Goal: Information Seeking & Learning: Learn about a topic

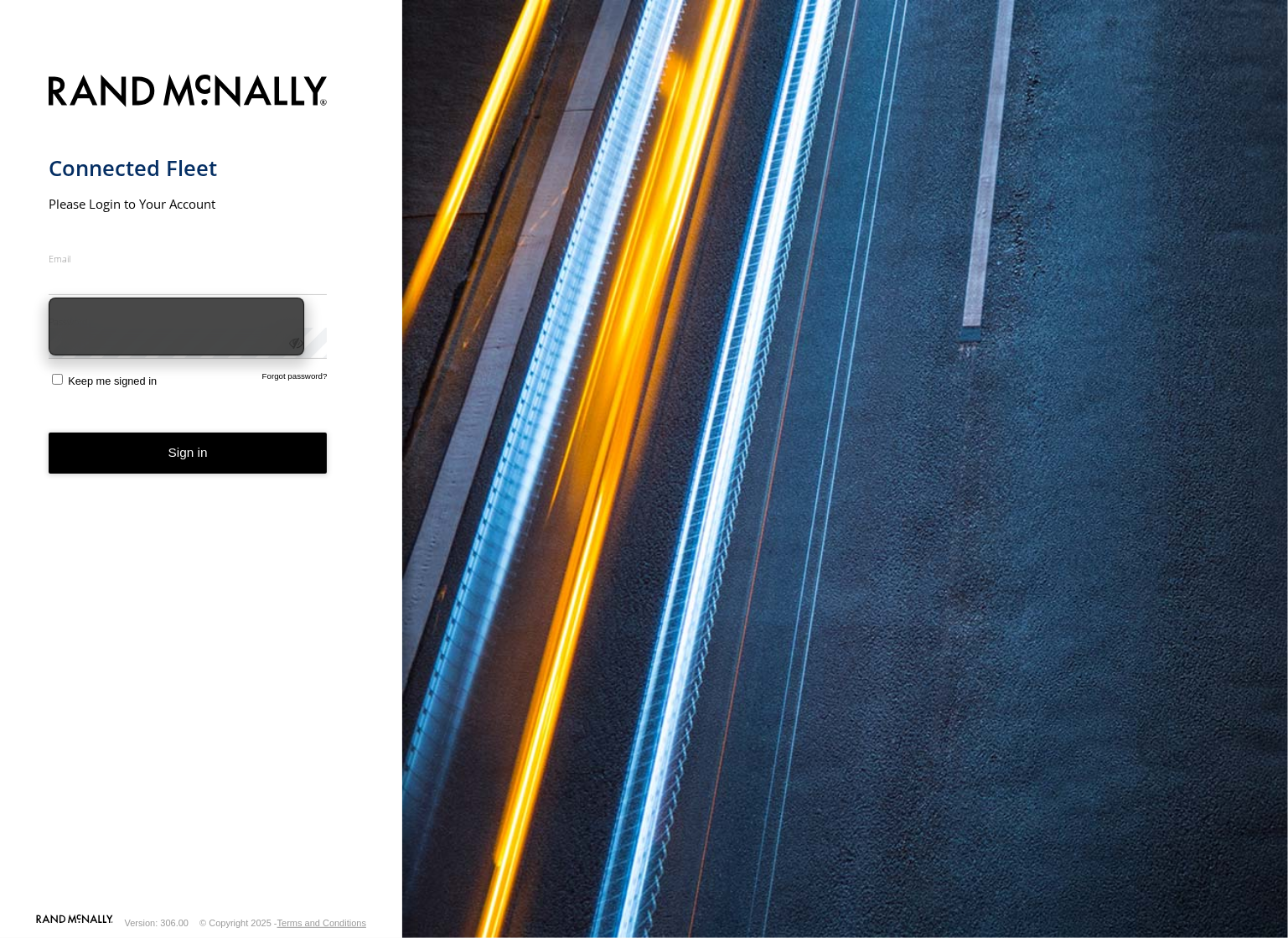
type input "**********"
click at [59, 402] on form "**********" at bounding box center [201, 489] width 306 height 849
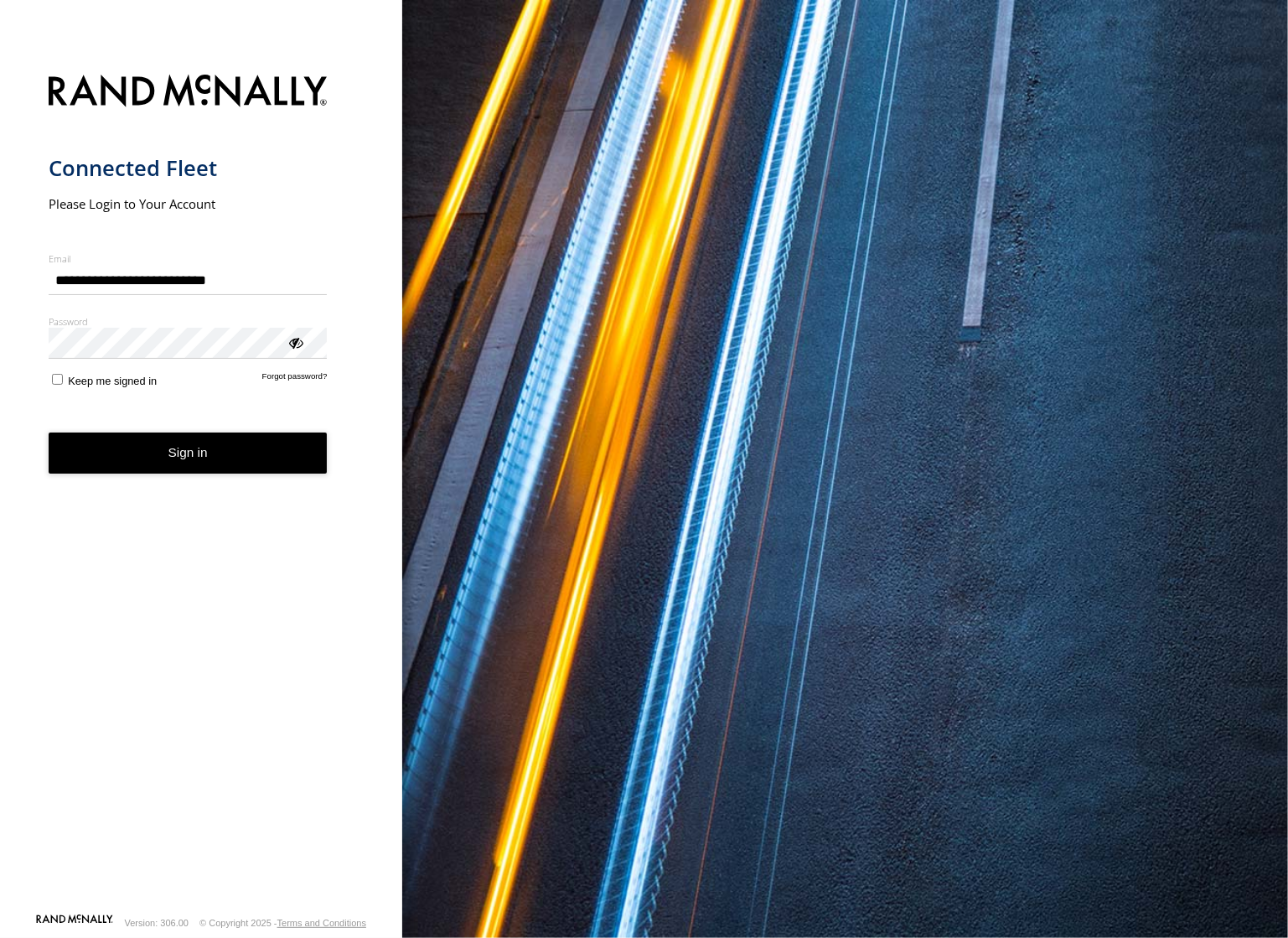
click at [193, 453] on button "Sign in" at bounding box center [188, 453] width 279 height 41
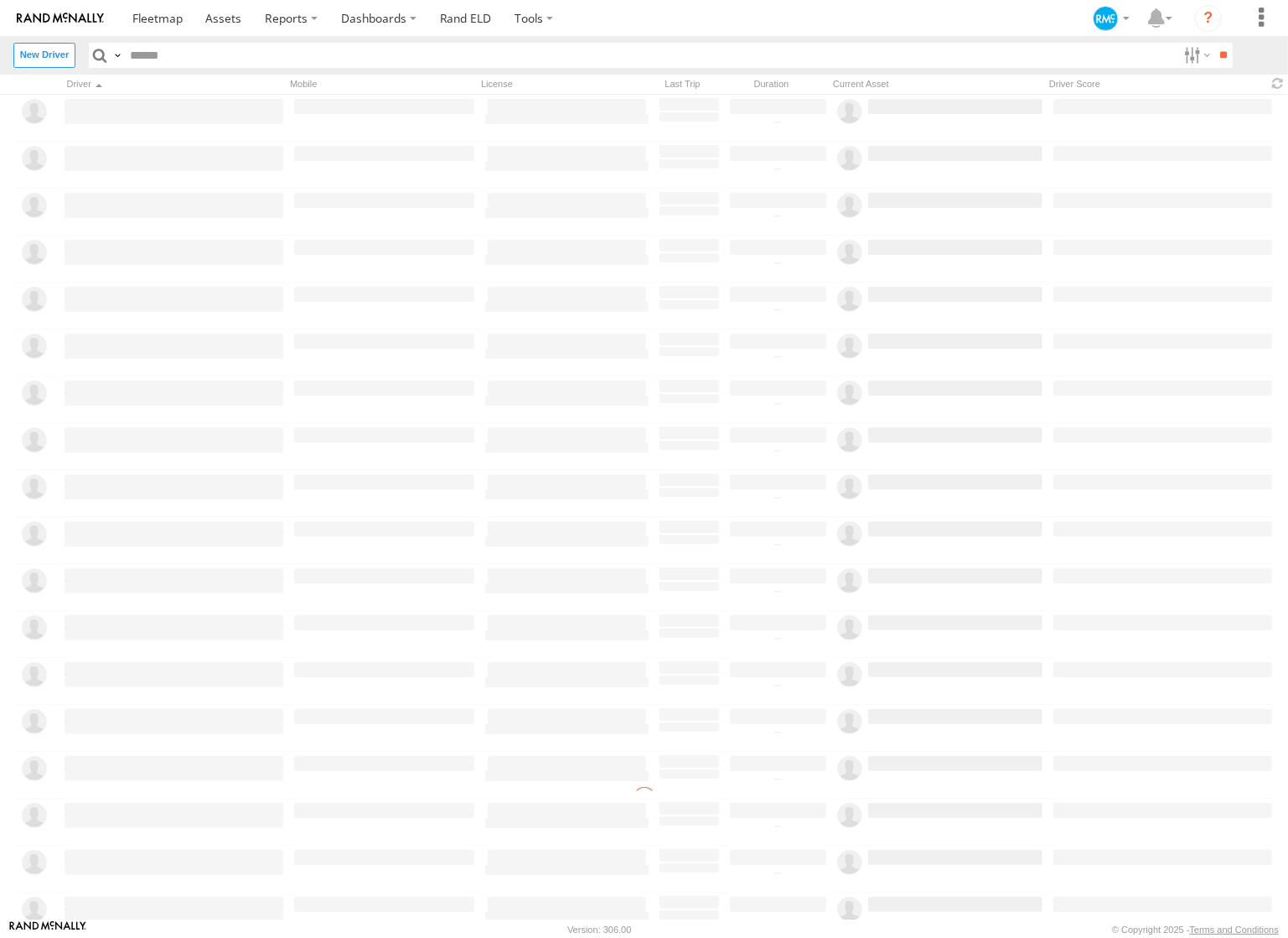
click at [160, 56] on input "text" at bounding box center [651, 54] width 1055 height 25
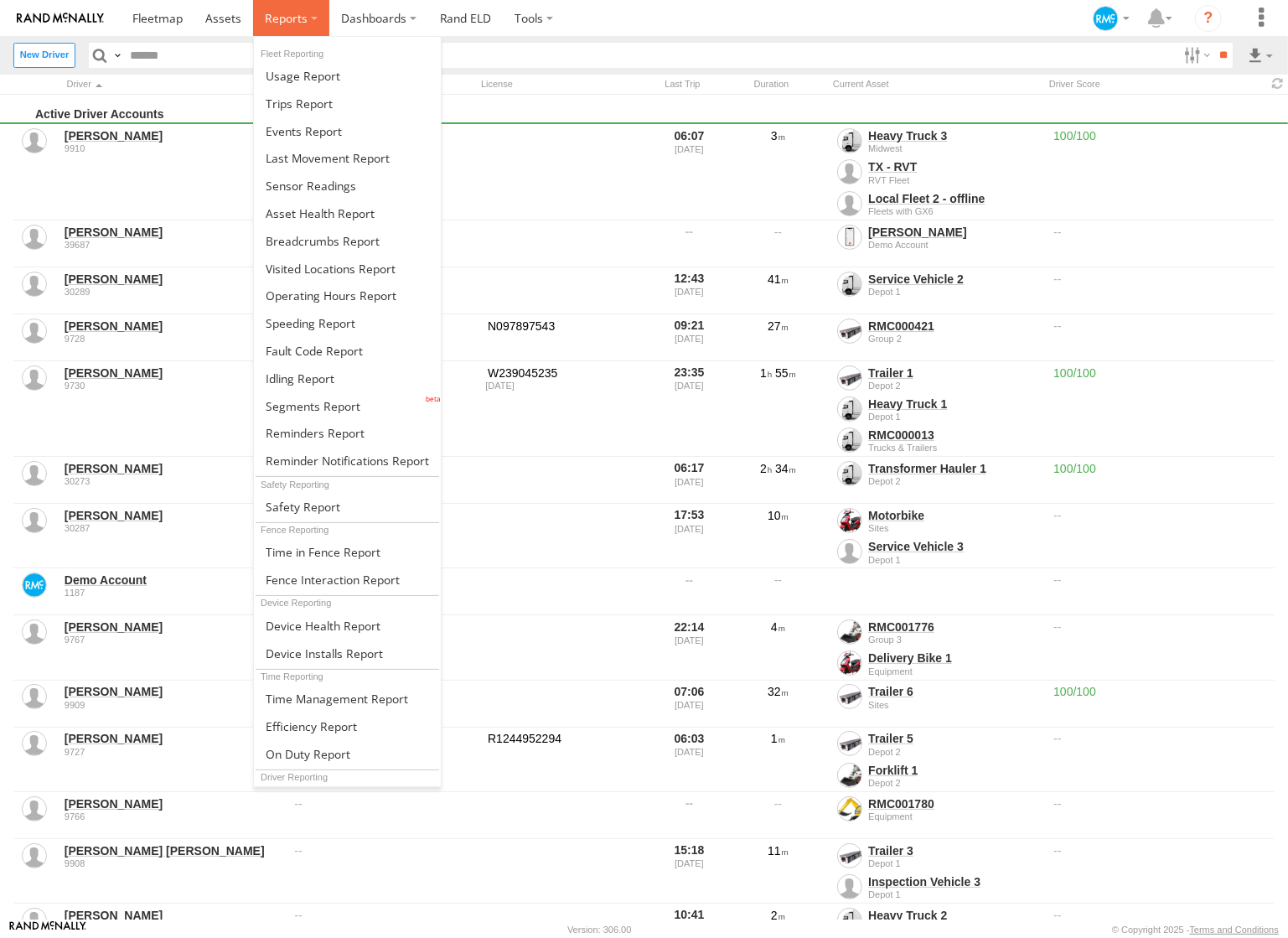
click at [316, 17] on label at bounding box center [291, 18] width 76 height 36
click at [341, 726] on span at bounding box center [311, 727] width 92 height 16
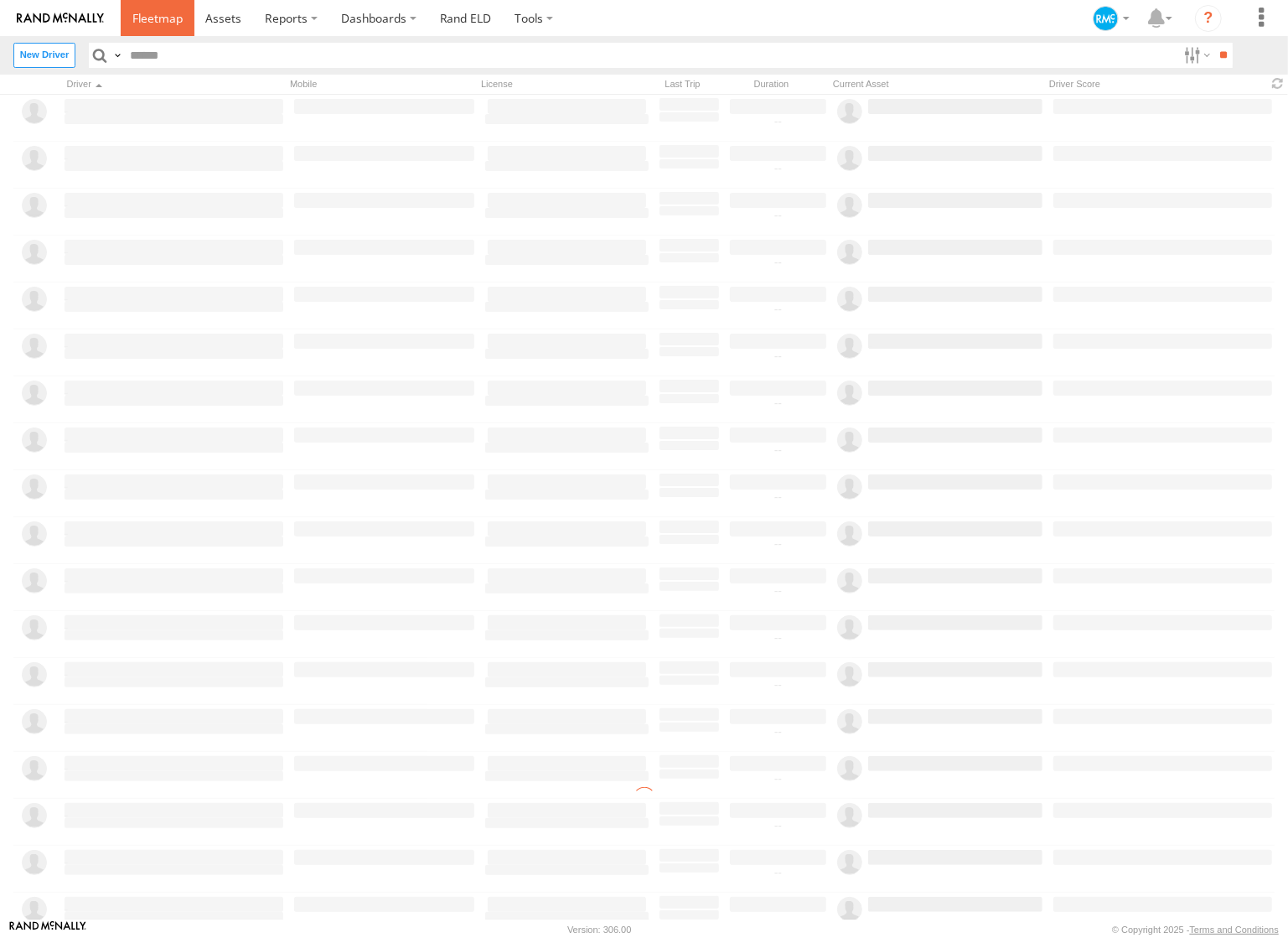
click at [161, 20] on span at bounding box center [157, 18] width 50 height 16
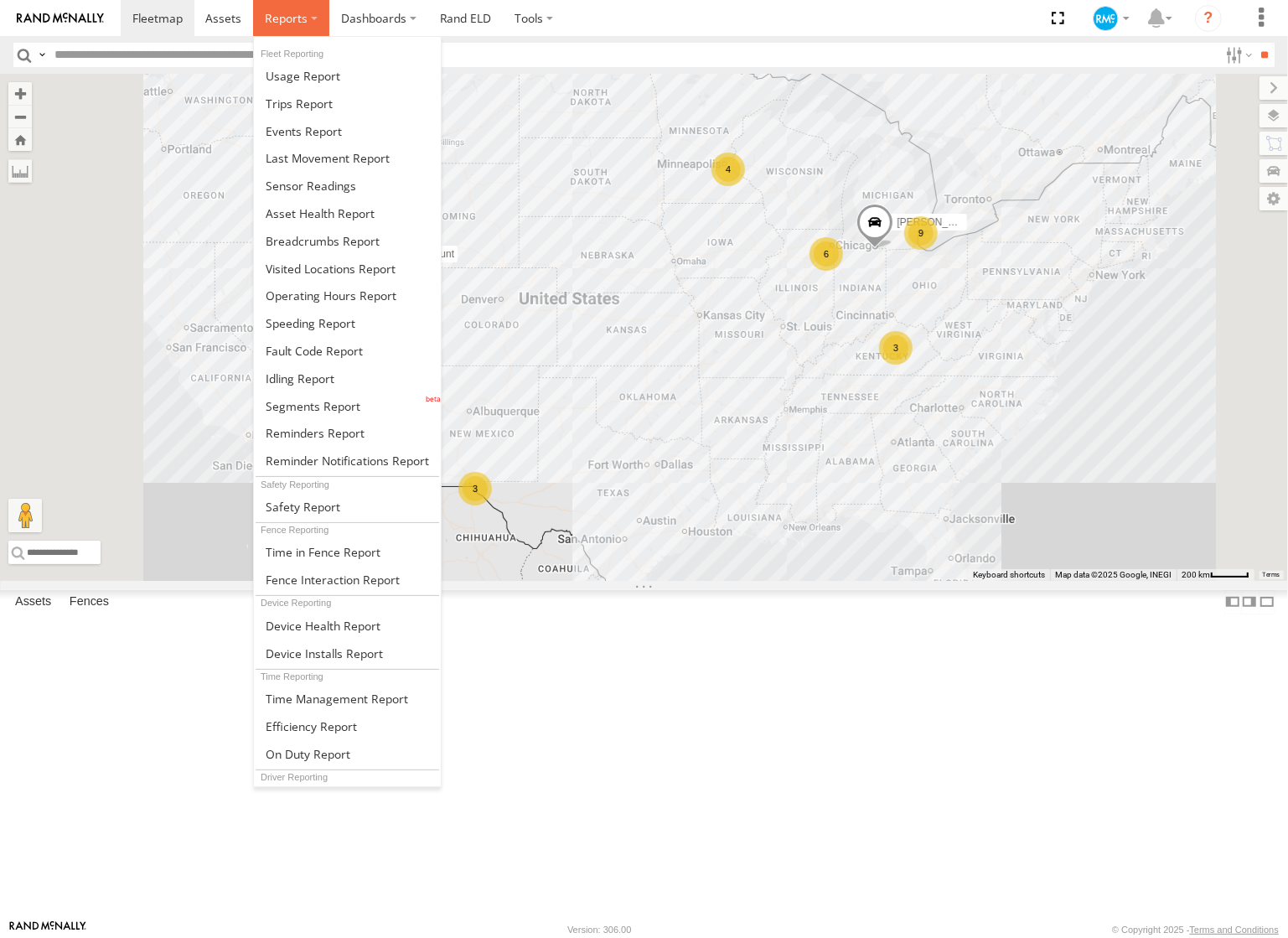
click at [310, 15] on label at bounding box center [291, 18] width 76 height 36
click at [330, 267] on span at bounding box center [330, 268] width 130 height 16
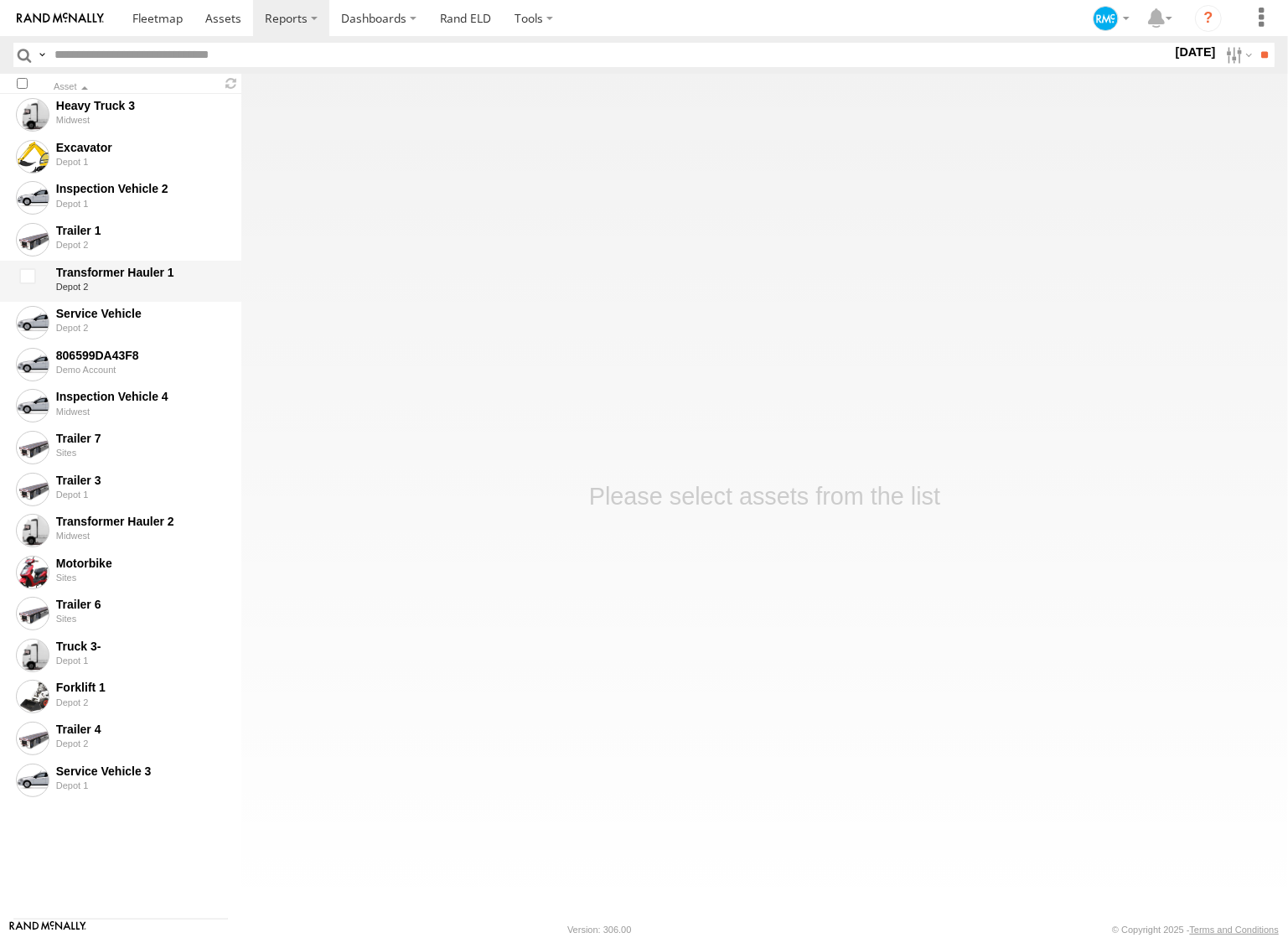
click at [90, 274] on div "Transformer Hauler 1" at bounding box center [141, 272] width 170 height 15
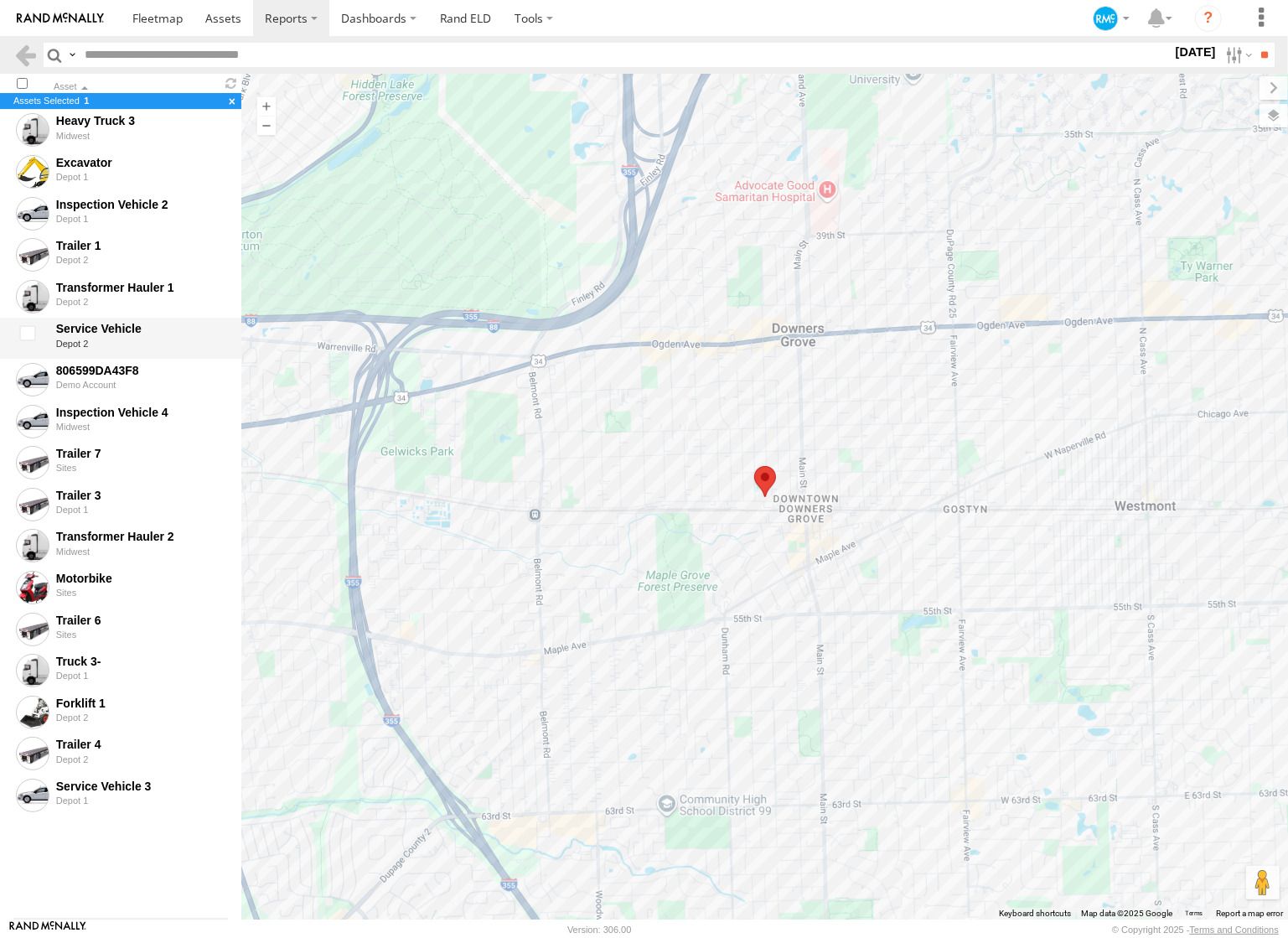
click at [30, 334] on div at bounding box center [31, 338] width 34 height 38
click at [28, 289] on div at bounding box center [31, 296] width 34 height 38
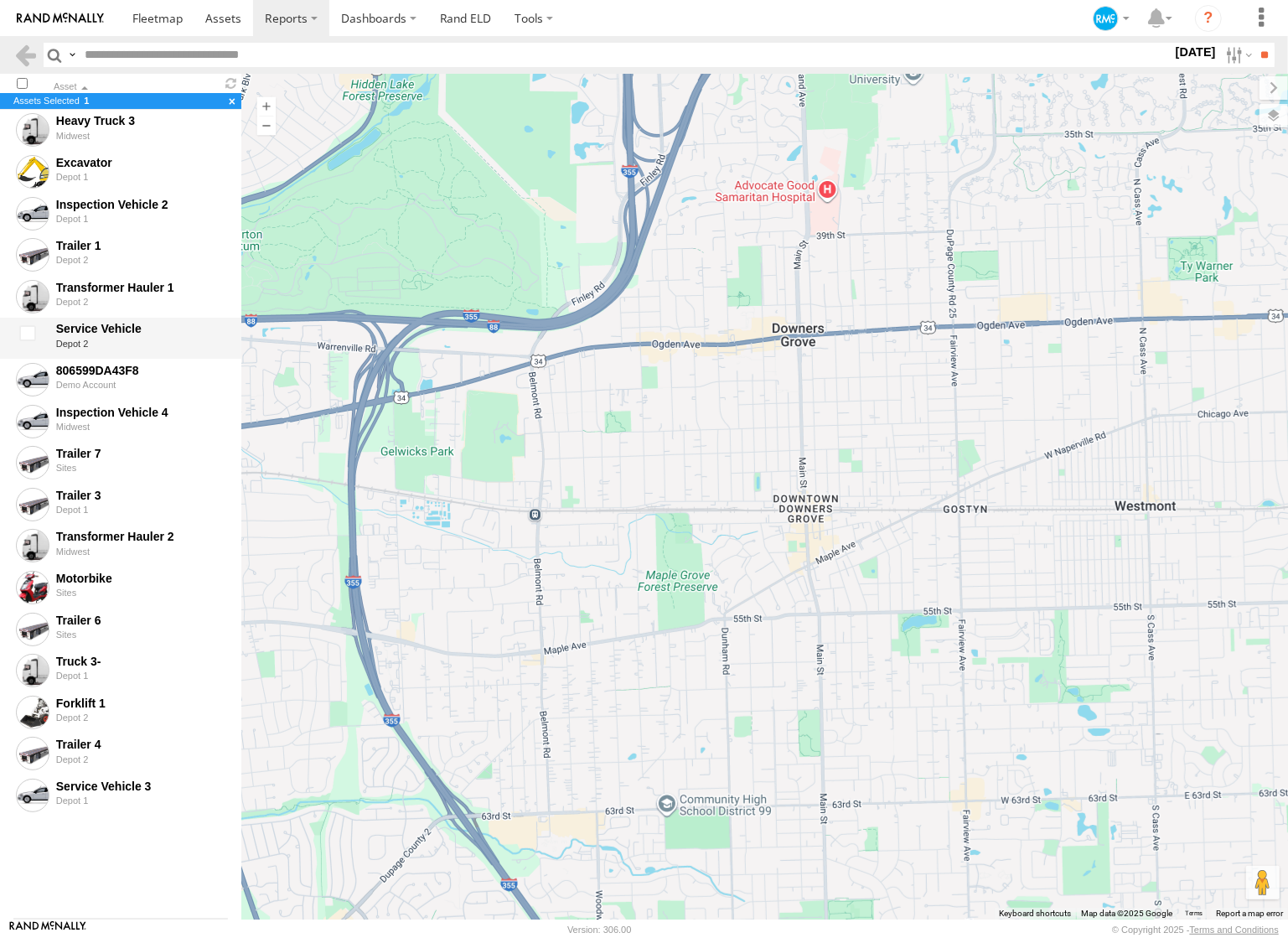
click at [29, 330] on div at bounding box center [31, 338] width 34 height 38
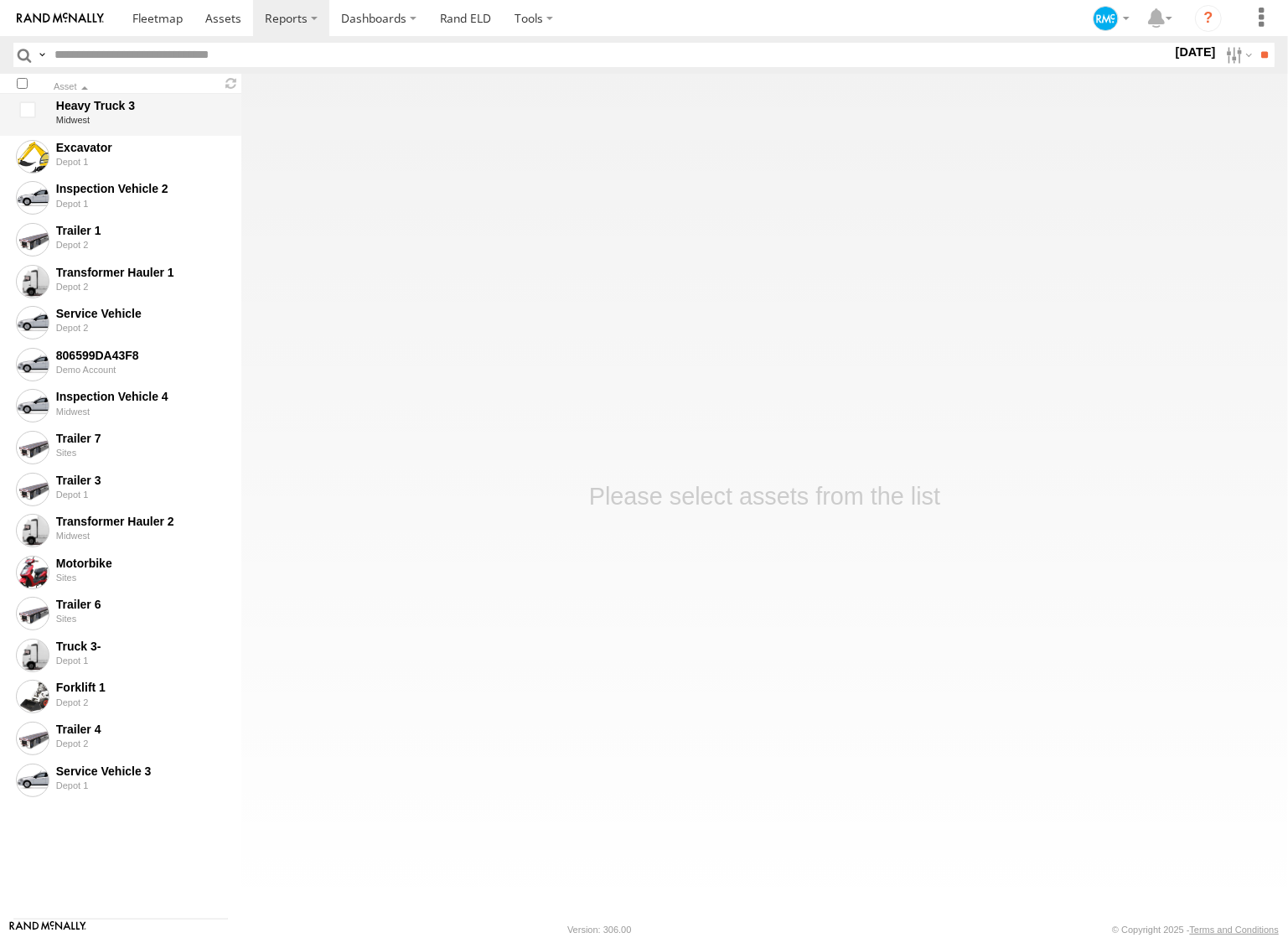
click at [31, 113] on div at bounding box center [31, 115] width 34 height 38
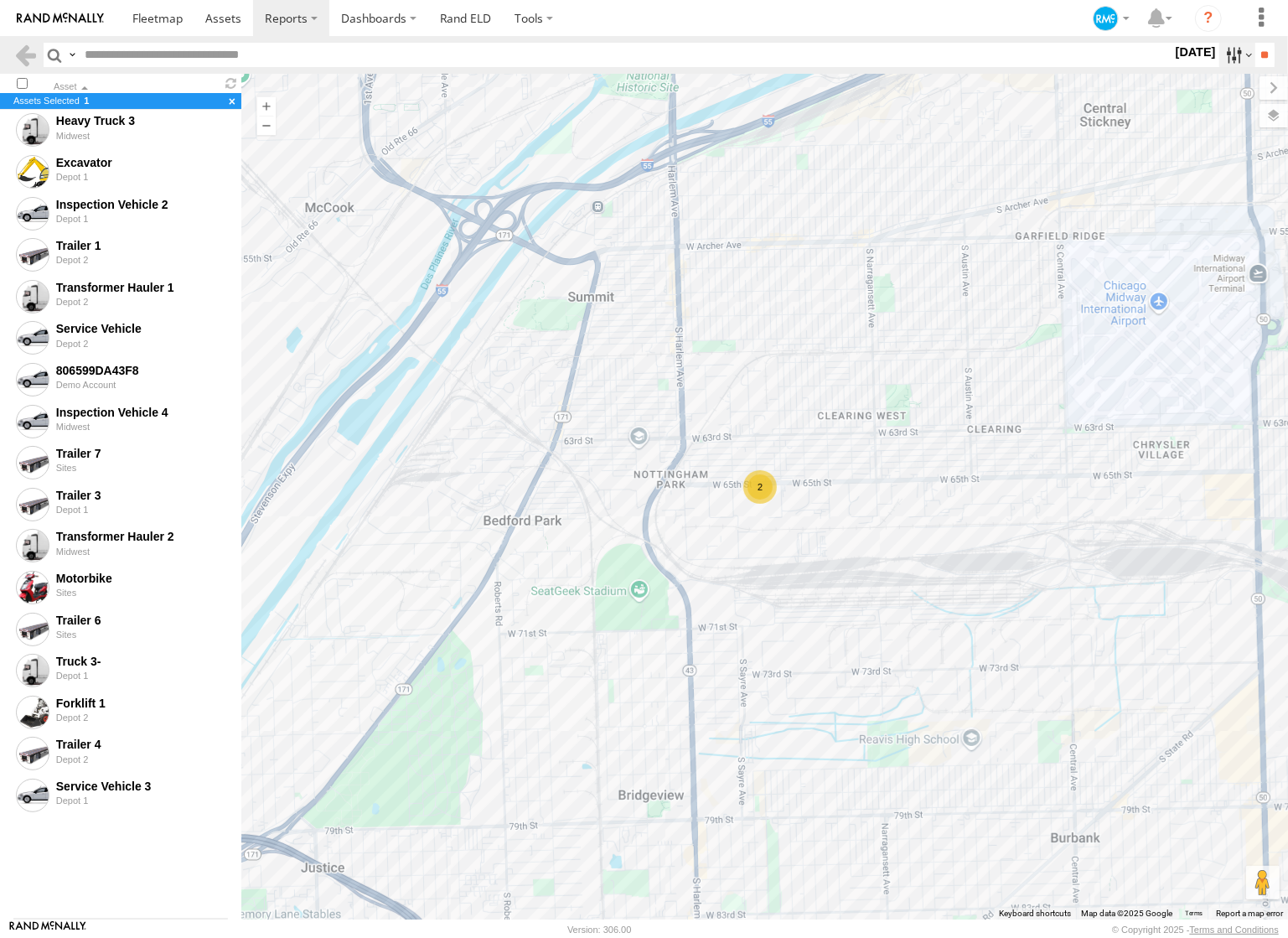
click at [1224, 53] on label at bounding box center [1237, 54] width 36 height 25
click at [0, 0] on span "Last 30 Days" at bounding box center [0, 0] width 0 height 0
click at [1264, 59] on input "**" at bounding box center [1265, 54] width 20 height 25
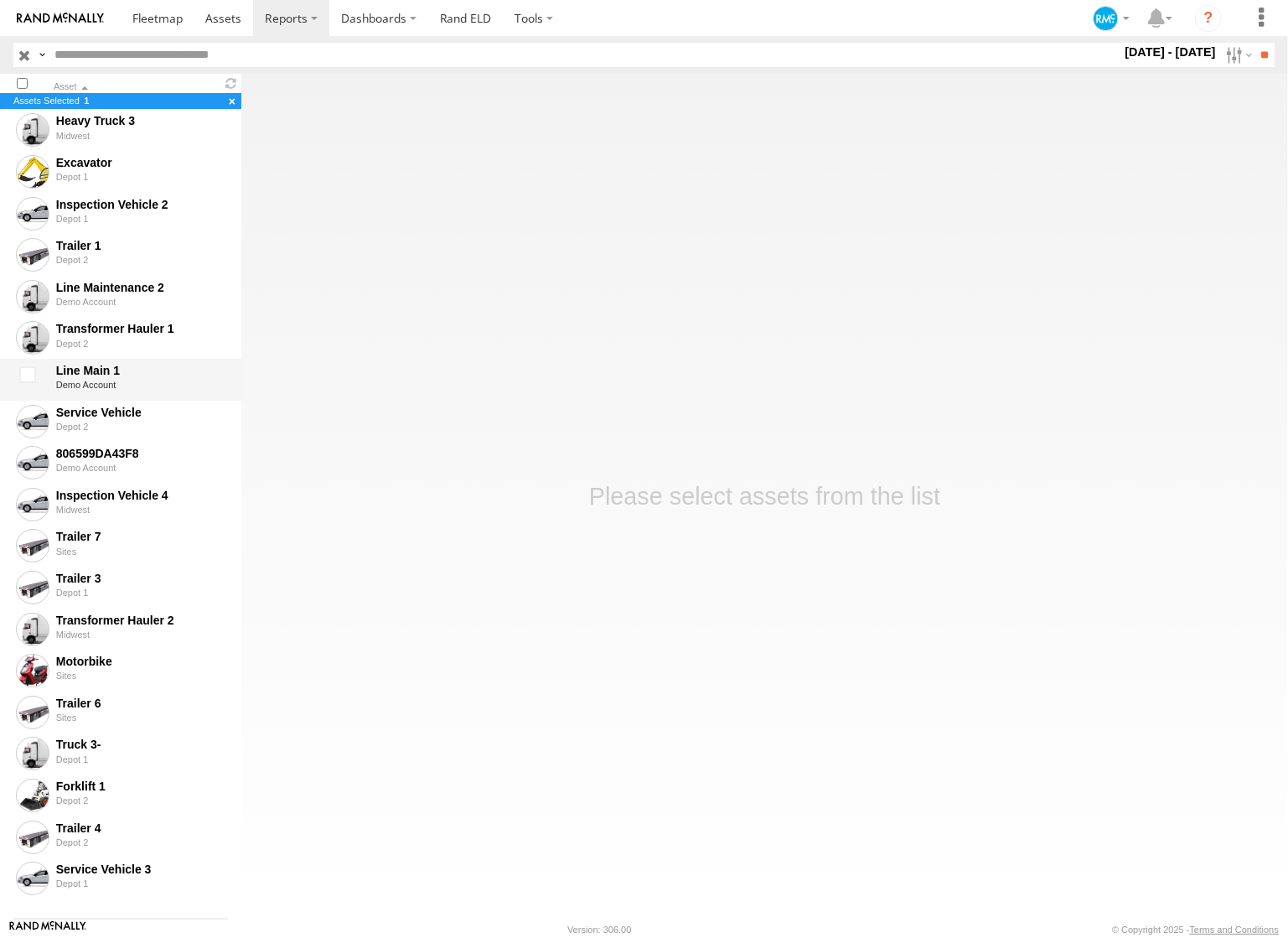
click at [28, 377] on div at bounding box center [31, 379] width 34 height 38
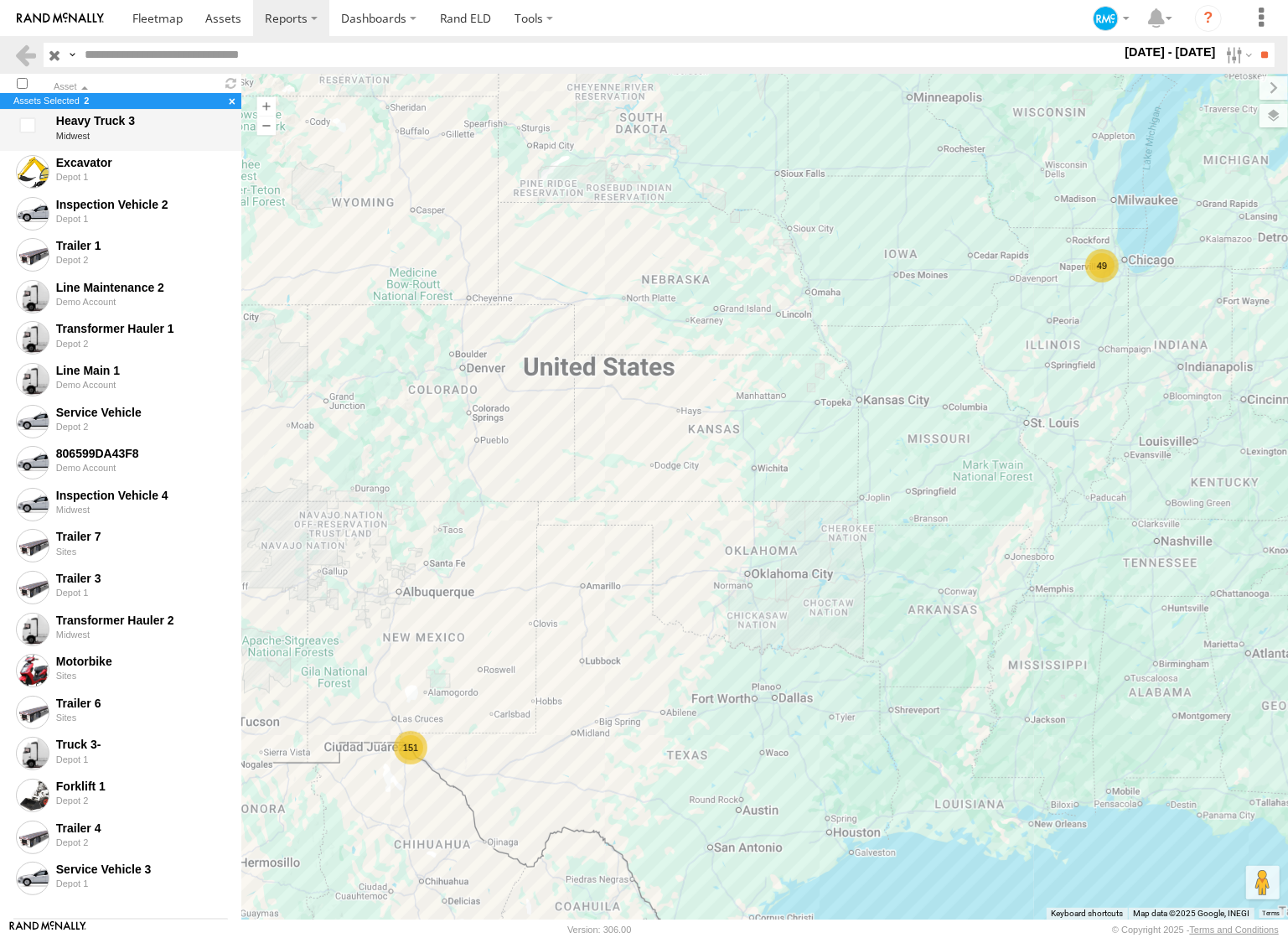
click at [28, 124] on div at bounding box center [31, 130] width 34 height 38
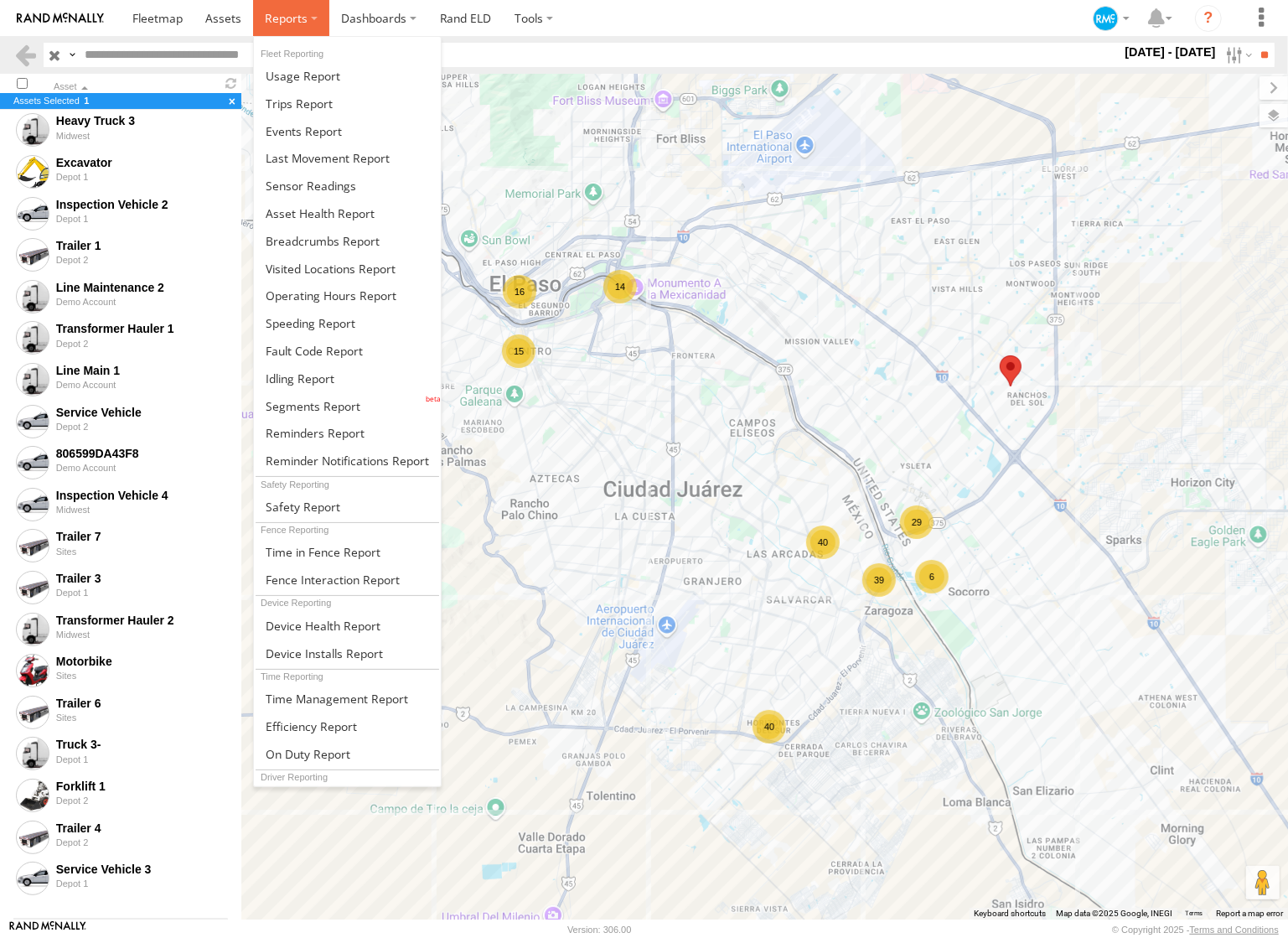
click at [314, 20] on label at bounding box center [291, 18] width 76 height 36
click at [335, 549] on span at bounding box center [322, 552] width 115 height 16
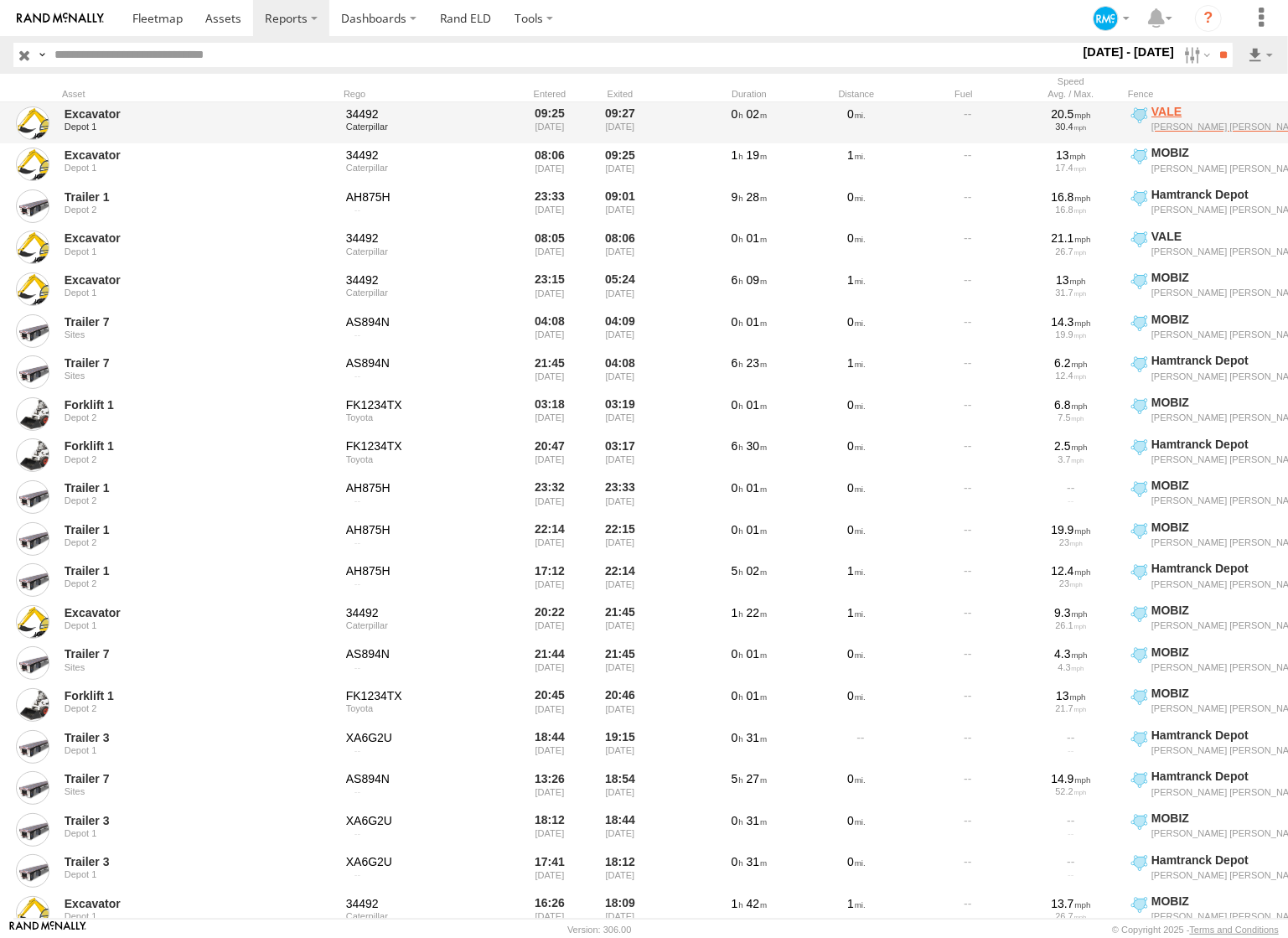
click at [1164, 113] on span "VALE" at bounding box center [1285, 112] width 267 height 15
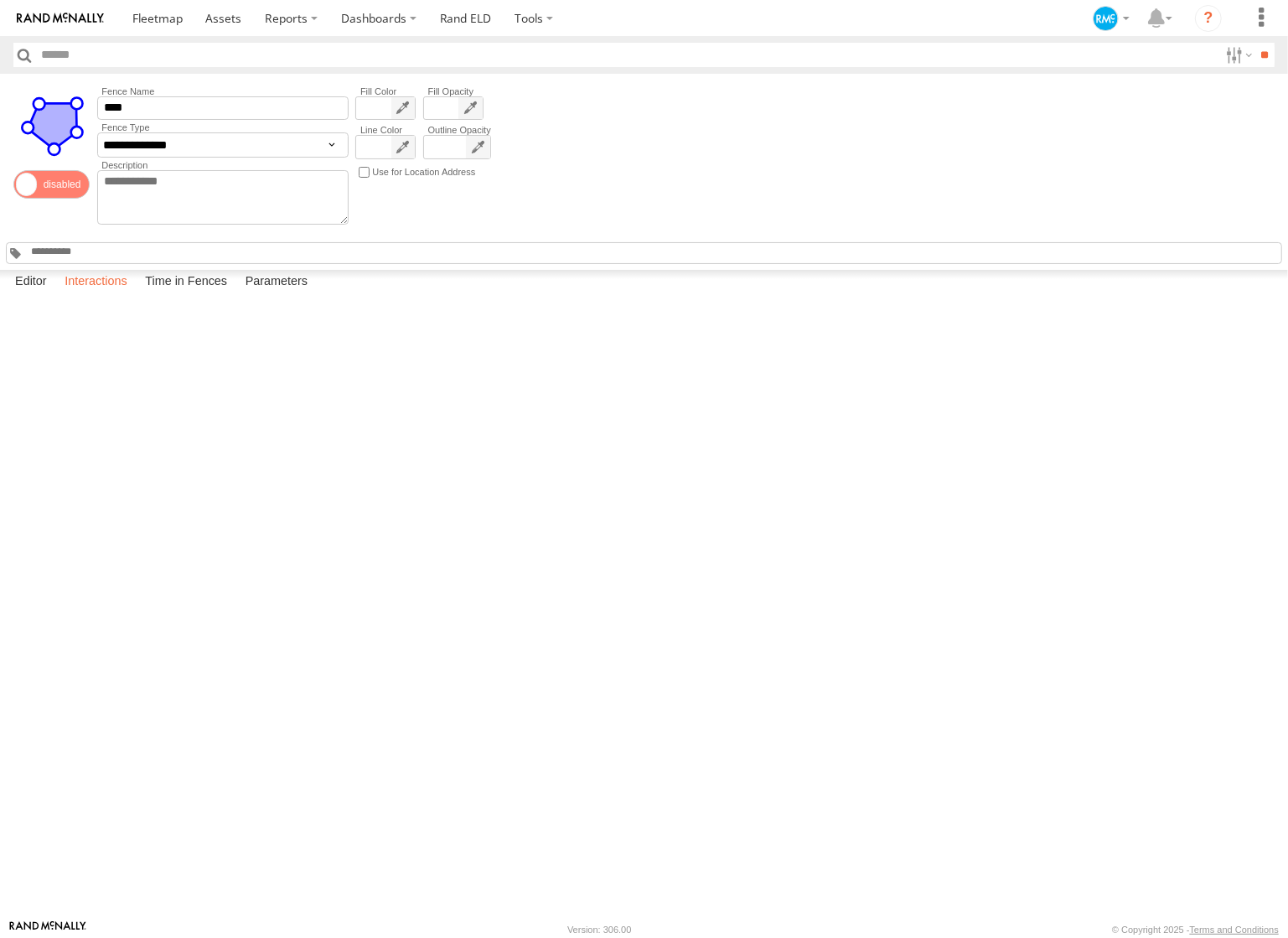
click at [105, 294] on label "Interactions" at bounding box center [96, 282] width 80 height 24
click at [1225, 56] on label at bounding box center [1237, 54] width 36 height 25
click at [1219, 66] on label "Enabled" at bounding box center [1219, 55] width 0 height 22
click at [1264, 56] on input "**" at bounding box center [1265, 54] width 20 height 25
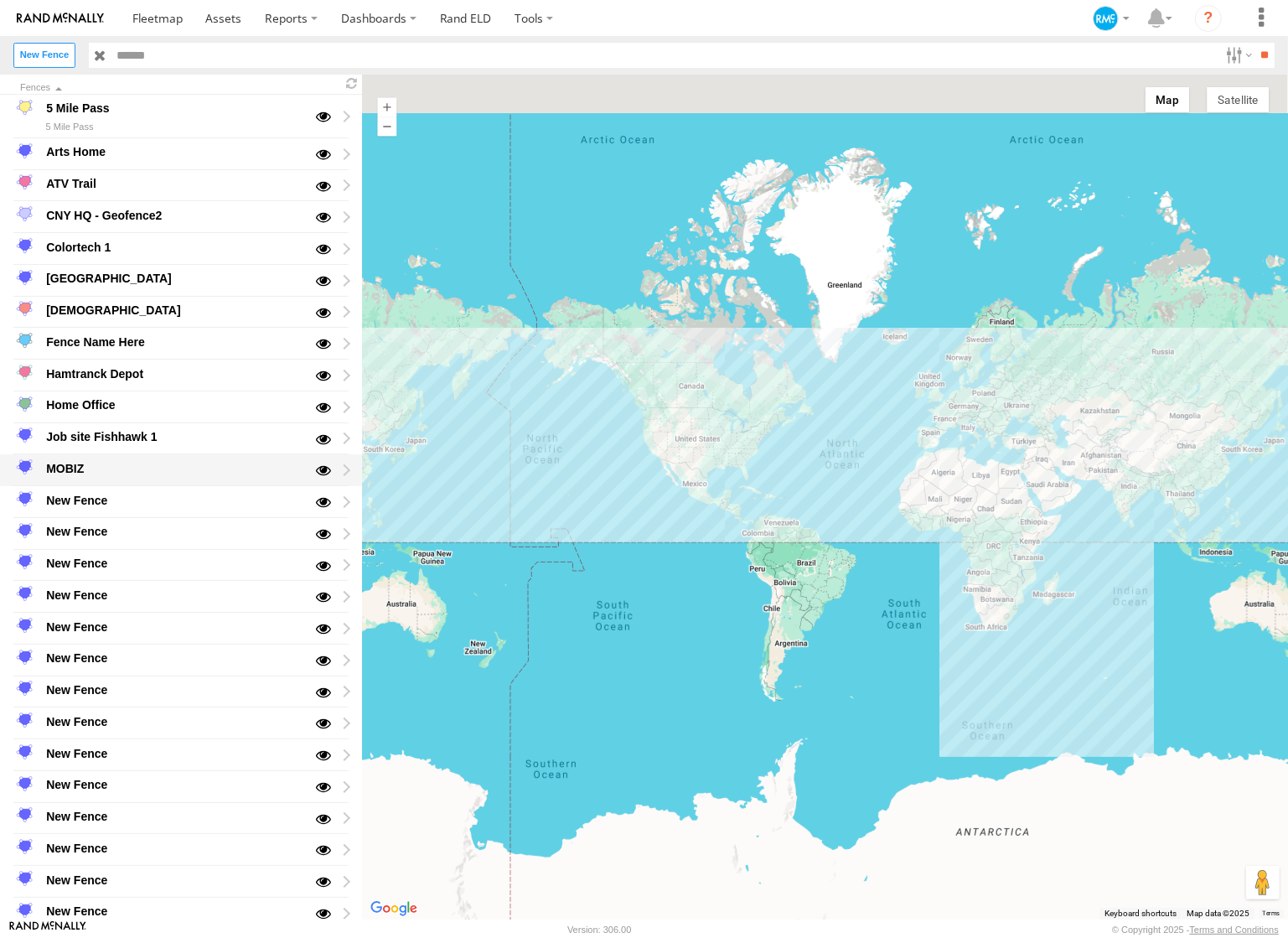
click at [73, 469] on div "MOBIZ" at bounding box center [173, 469] width 260 height 20
type input "*****"
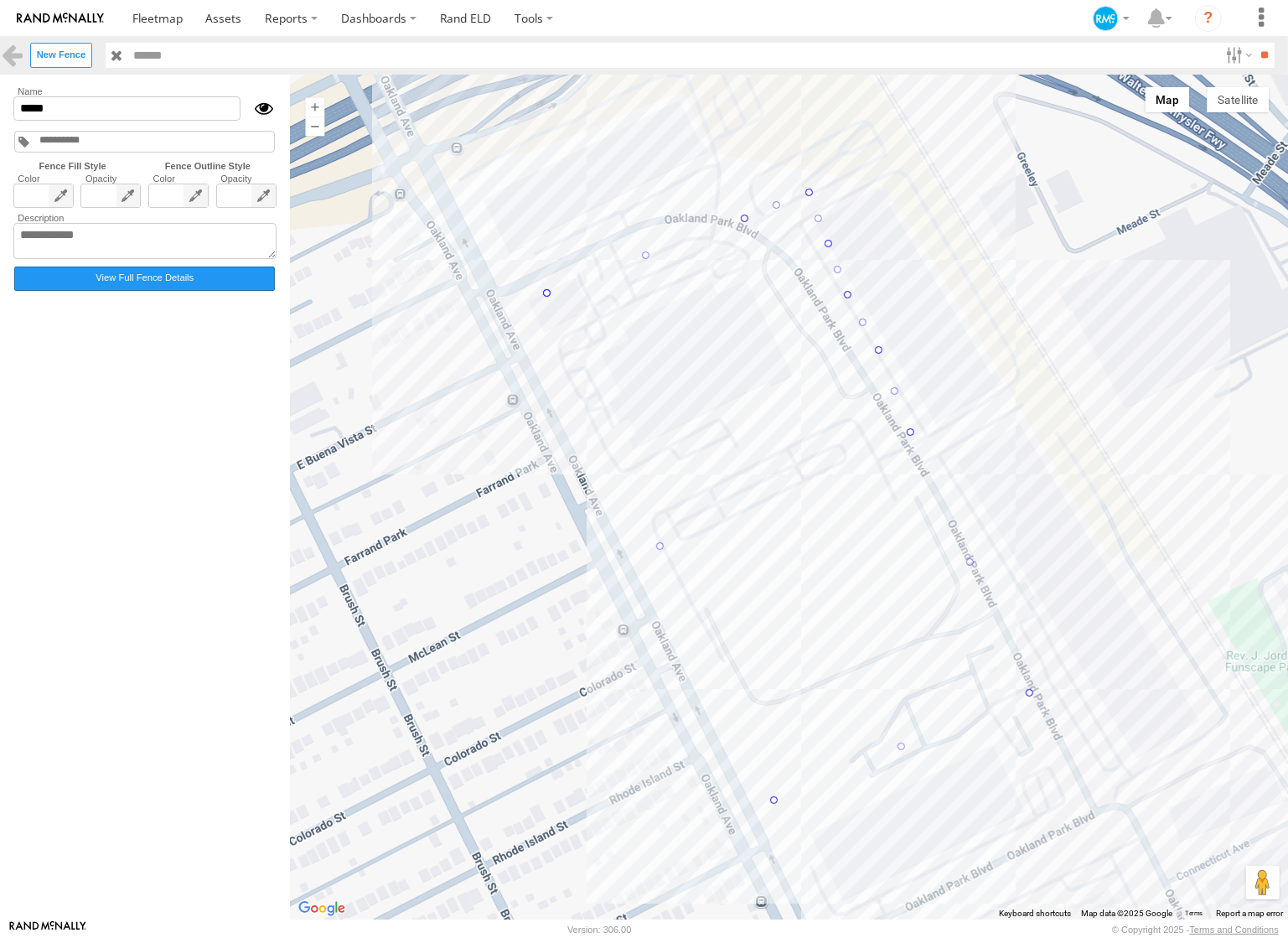
click at [154, 287] on label "View Full Fence Details" at bounding box center [144, 278] width 260 height 25
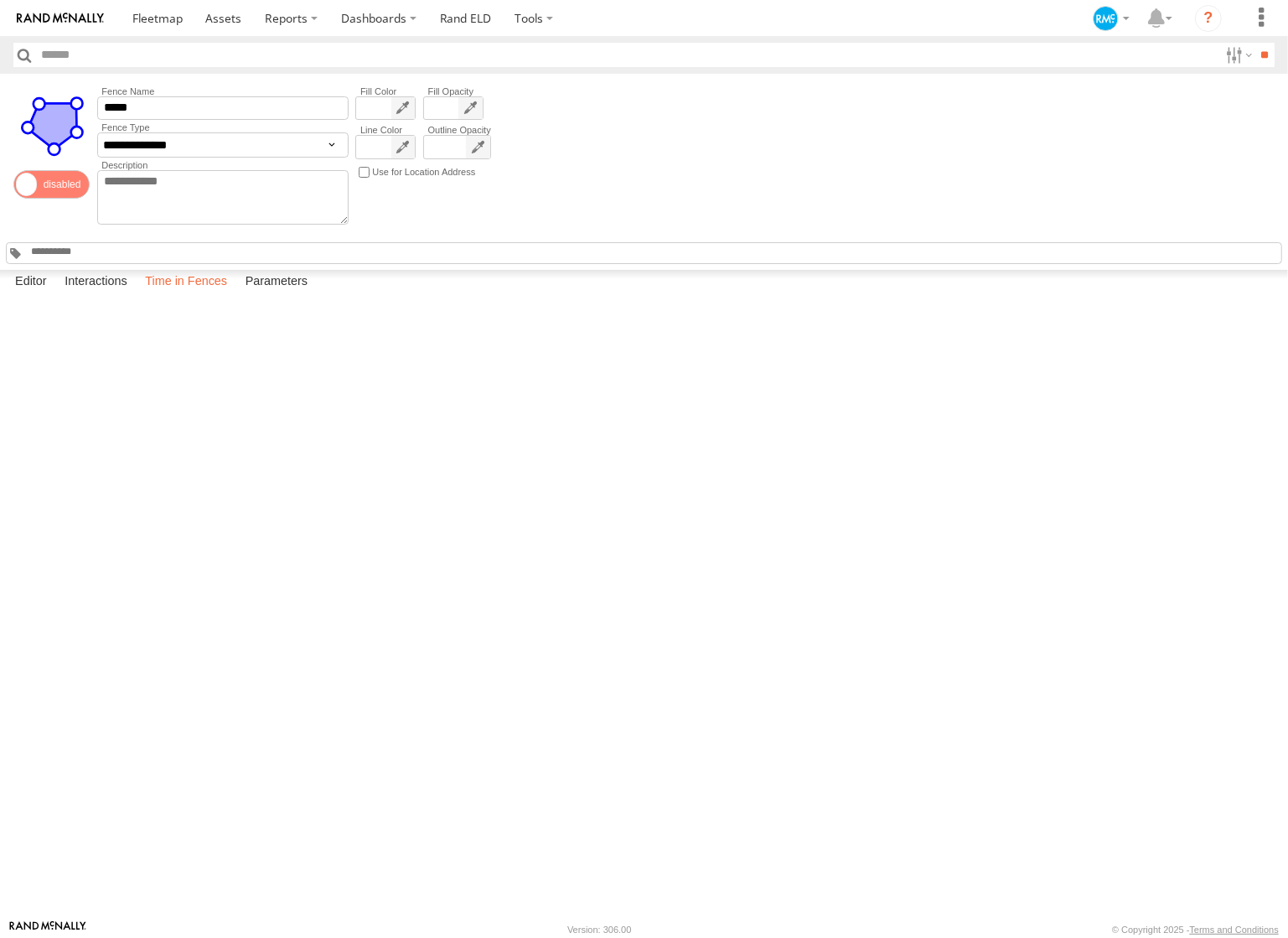
click at [189, 294] on label "Time in Fences" at bounding box center [186, 282] width 99 height 24
click at [0, 0] on label "Close" at bounding box center [0, 0] width 0 height 0
click at [96, 294] on label "Interactions" at bounding box center [96, 282] width 80 height 24
click at [0, 0] on link "View Full Report" at bounding box center [0, 0] width 0 height 0
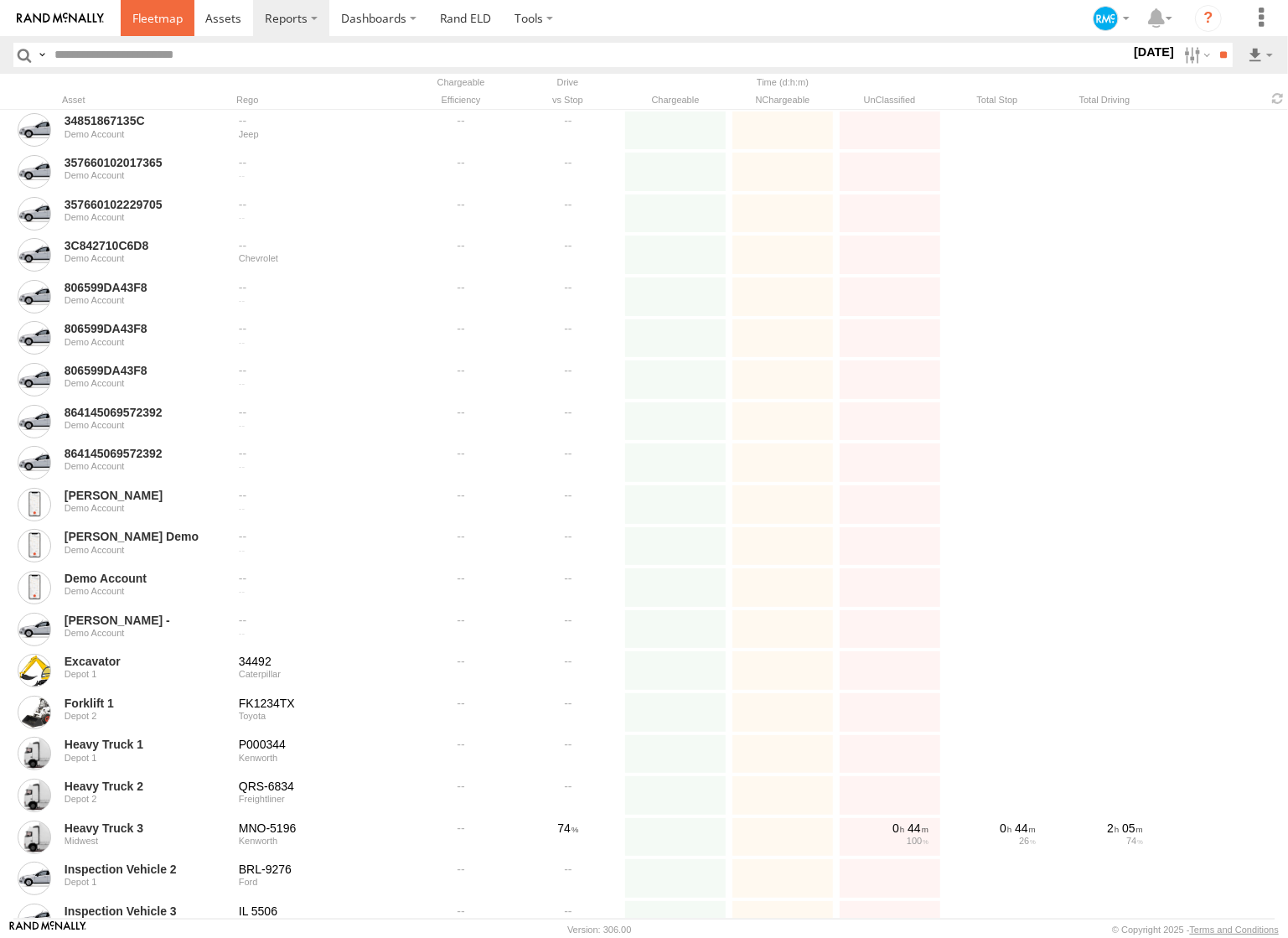
click at [143, 20] on span at bounding box center [157, 18] width 50 height 16
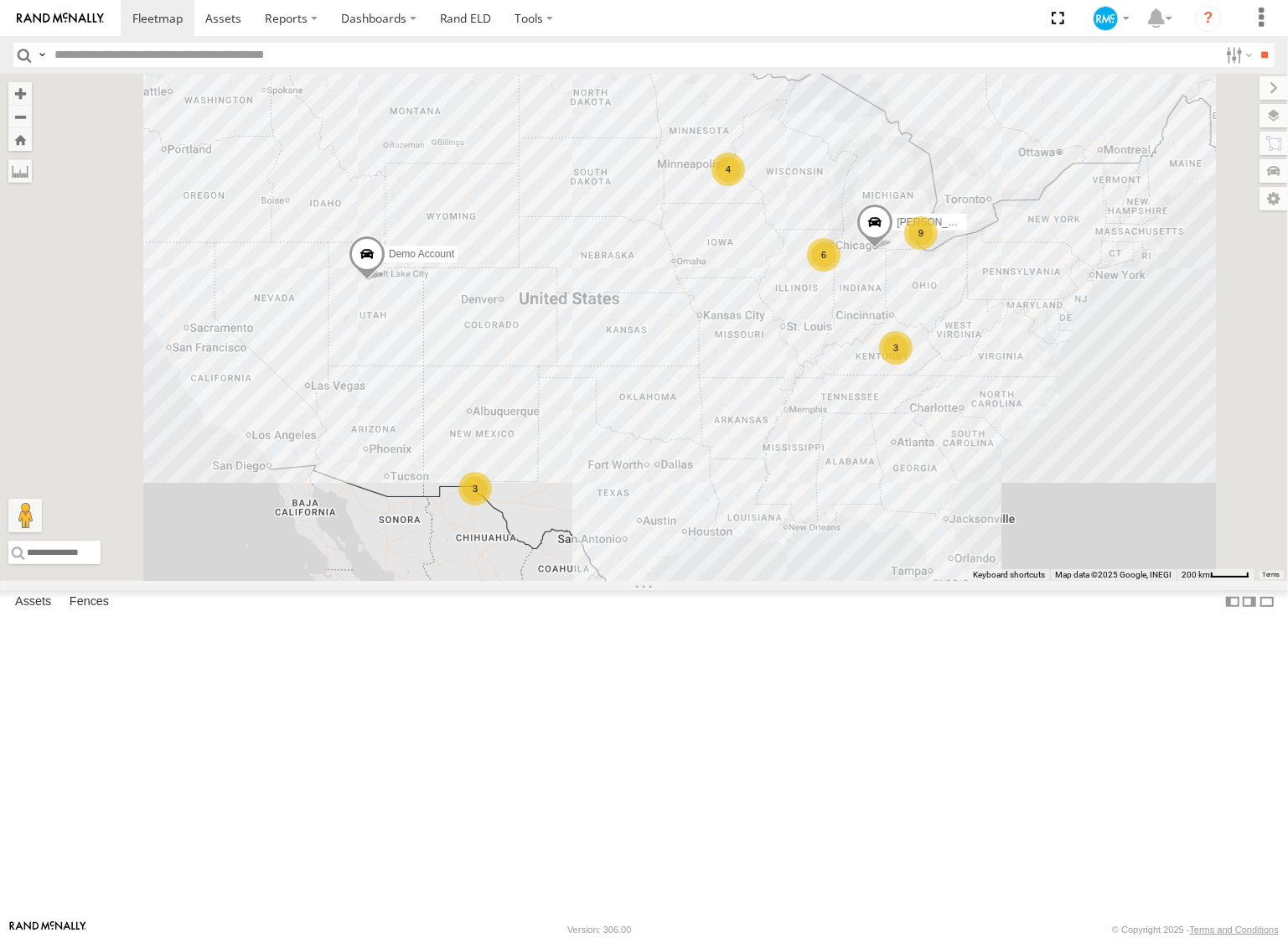
scroll to position [360, 0]
click at [0, 0] on span at bounding box center [0, 0] width 0 height 0
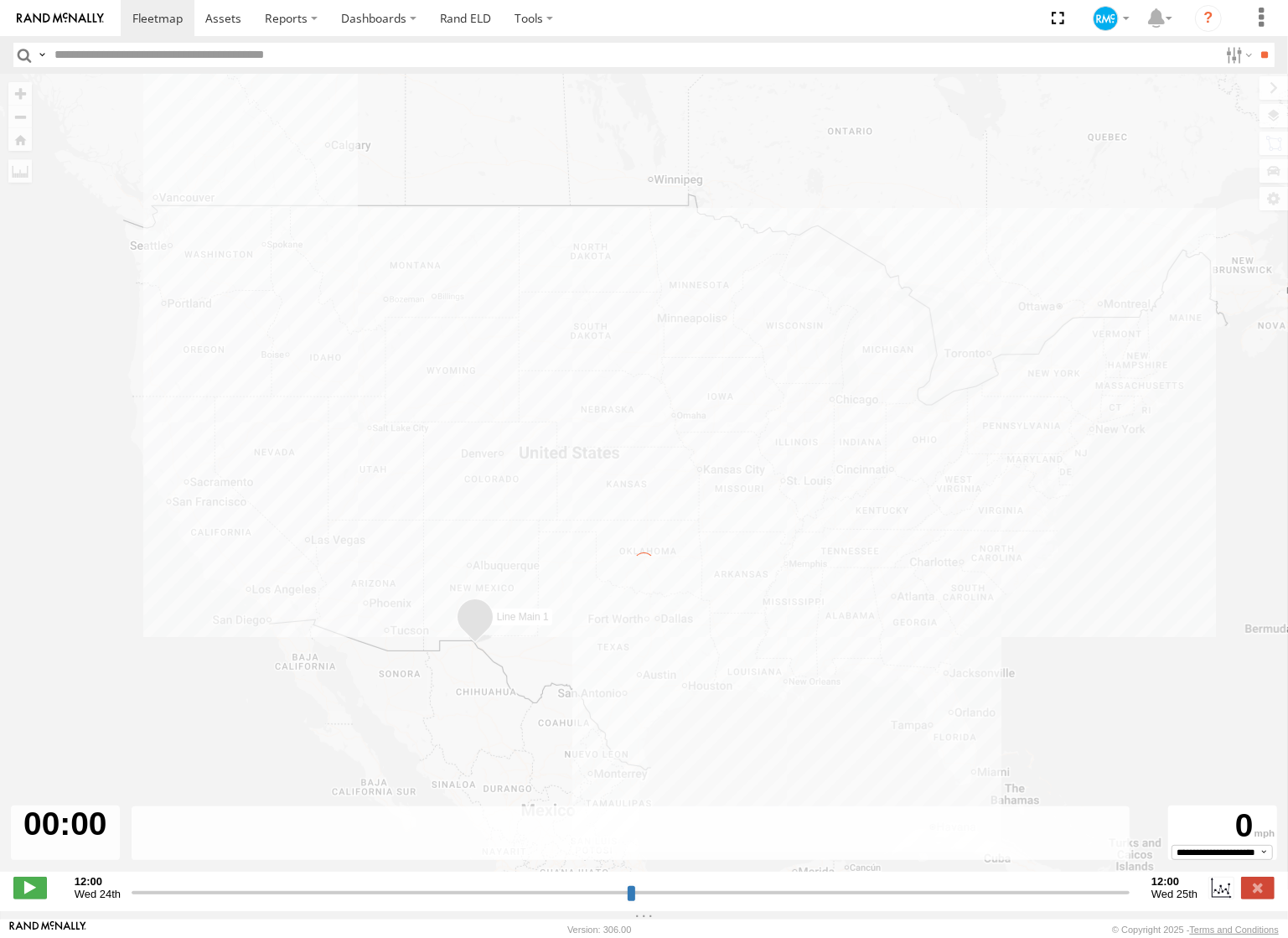
type input "**********"
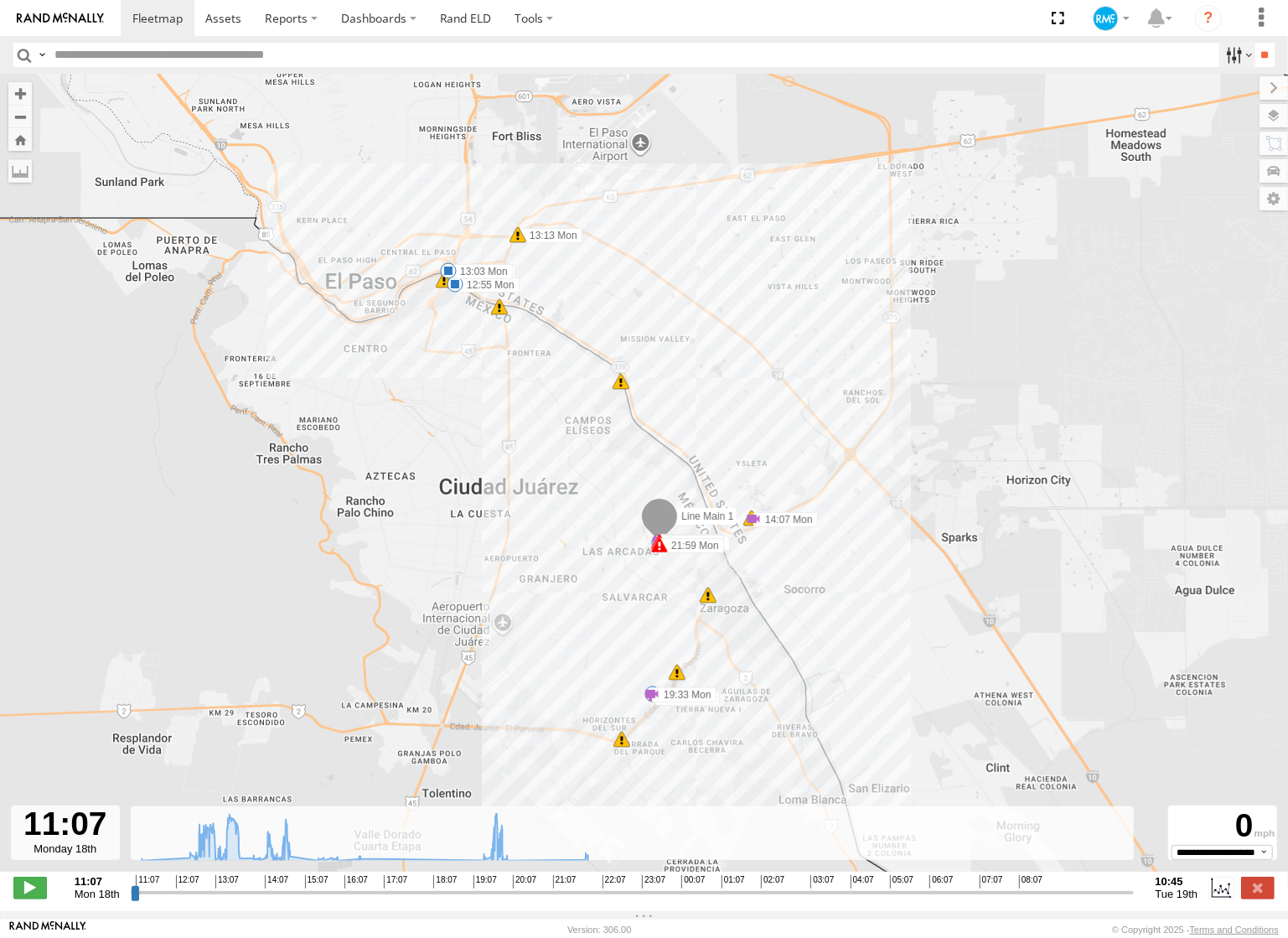
click at [1241, 54] on label at bounding box center [1237, 54] width 36 height 25
click at [1281, 63] on header "Search Query Asset ID Asset Label Registration Manufacturer Model VIN Job ID" at bounding box center [644, 54] width 1288 height 37
click at [1280, 53] on header "Search Query Asset ID Asset Label Registration Manufacturer Model VIN Job ID" at bounding box center [644, 54] width 1288 height 37
click at [1257, 55] on input "**" at bounding box center [1265, 54] width 20 height 25
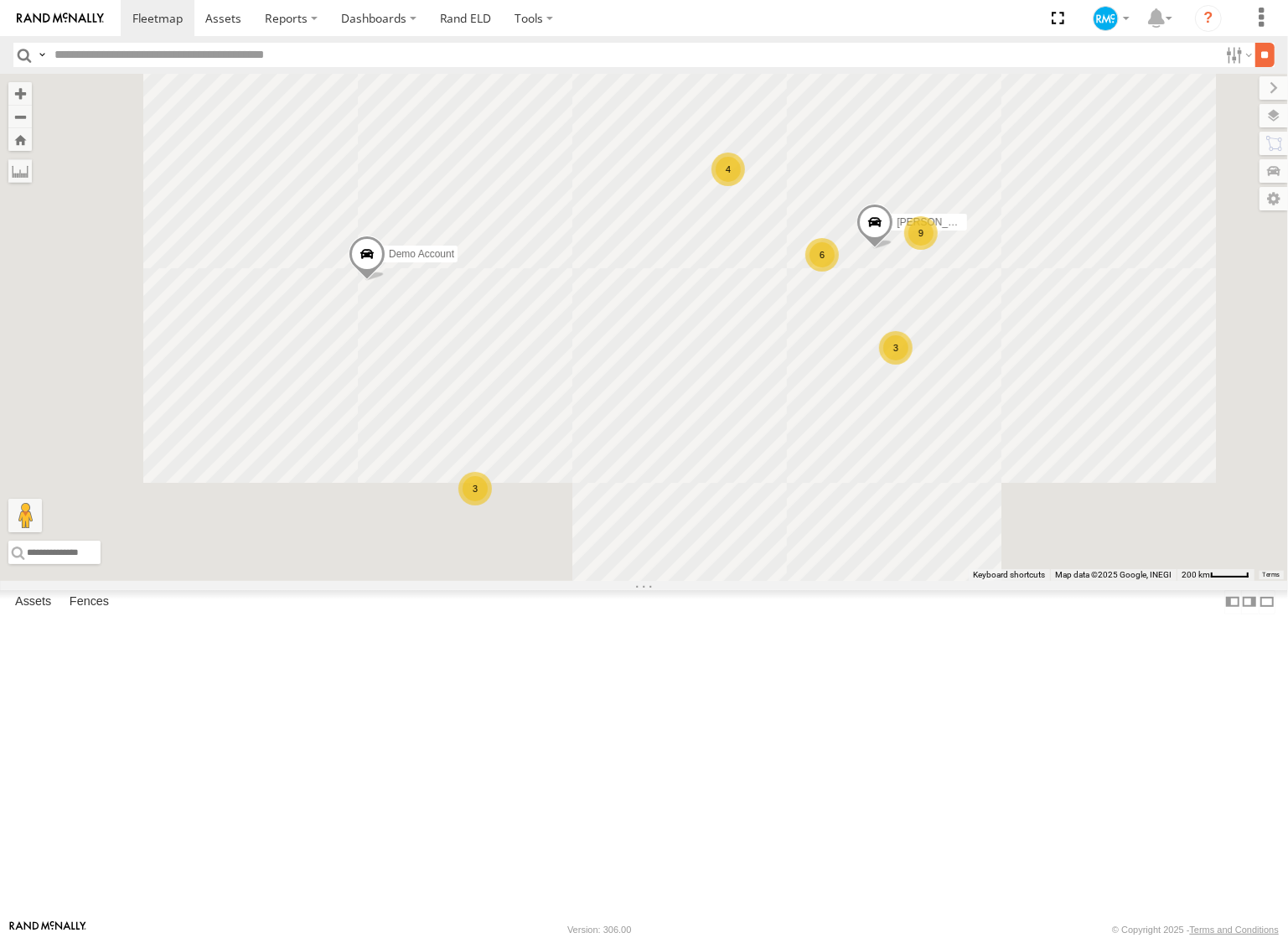
scroll to position [0, 0]
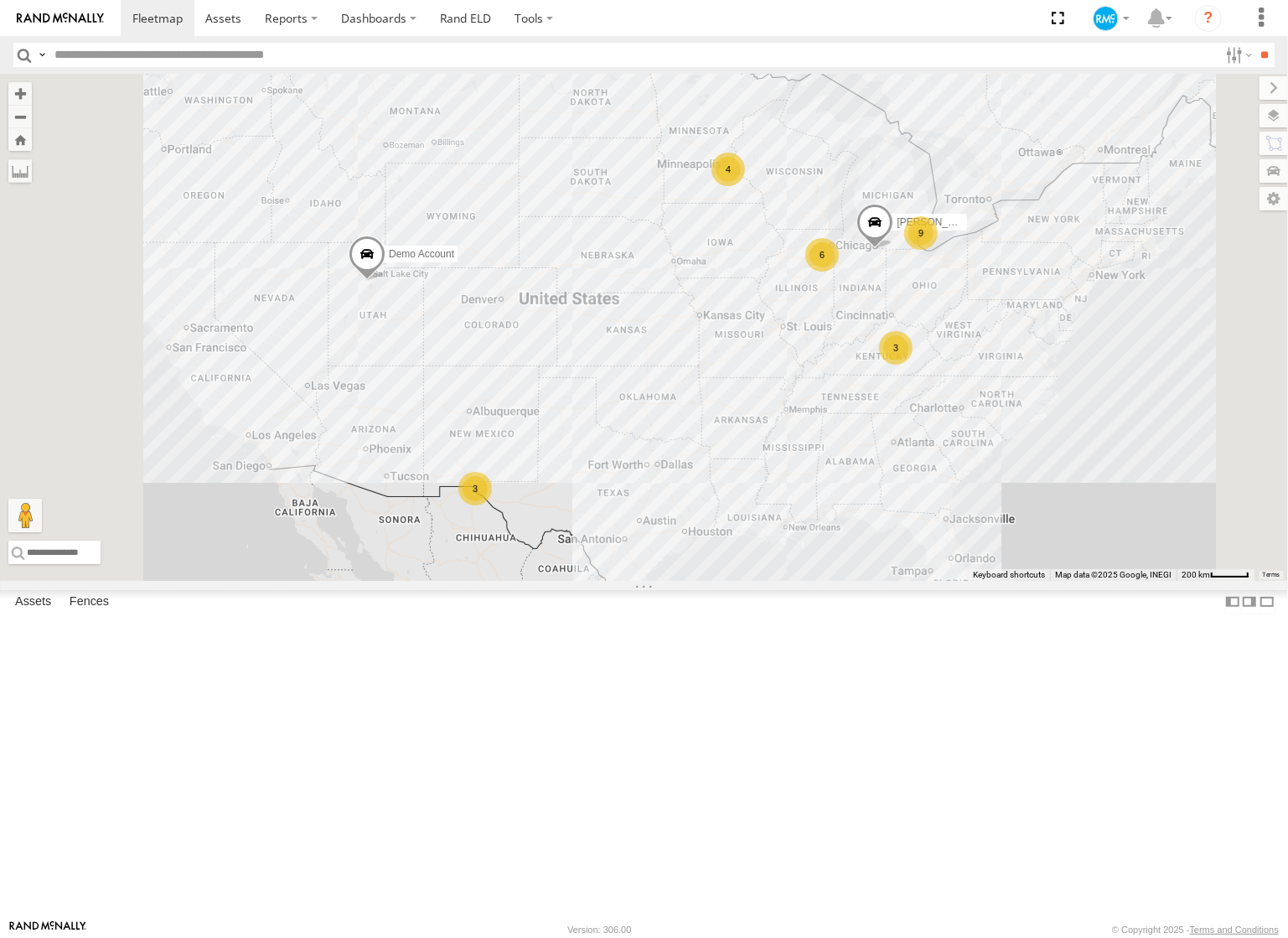
click at [0, 0] on span at bounding box center [0, 0] width 0 height 0
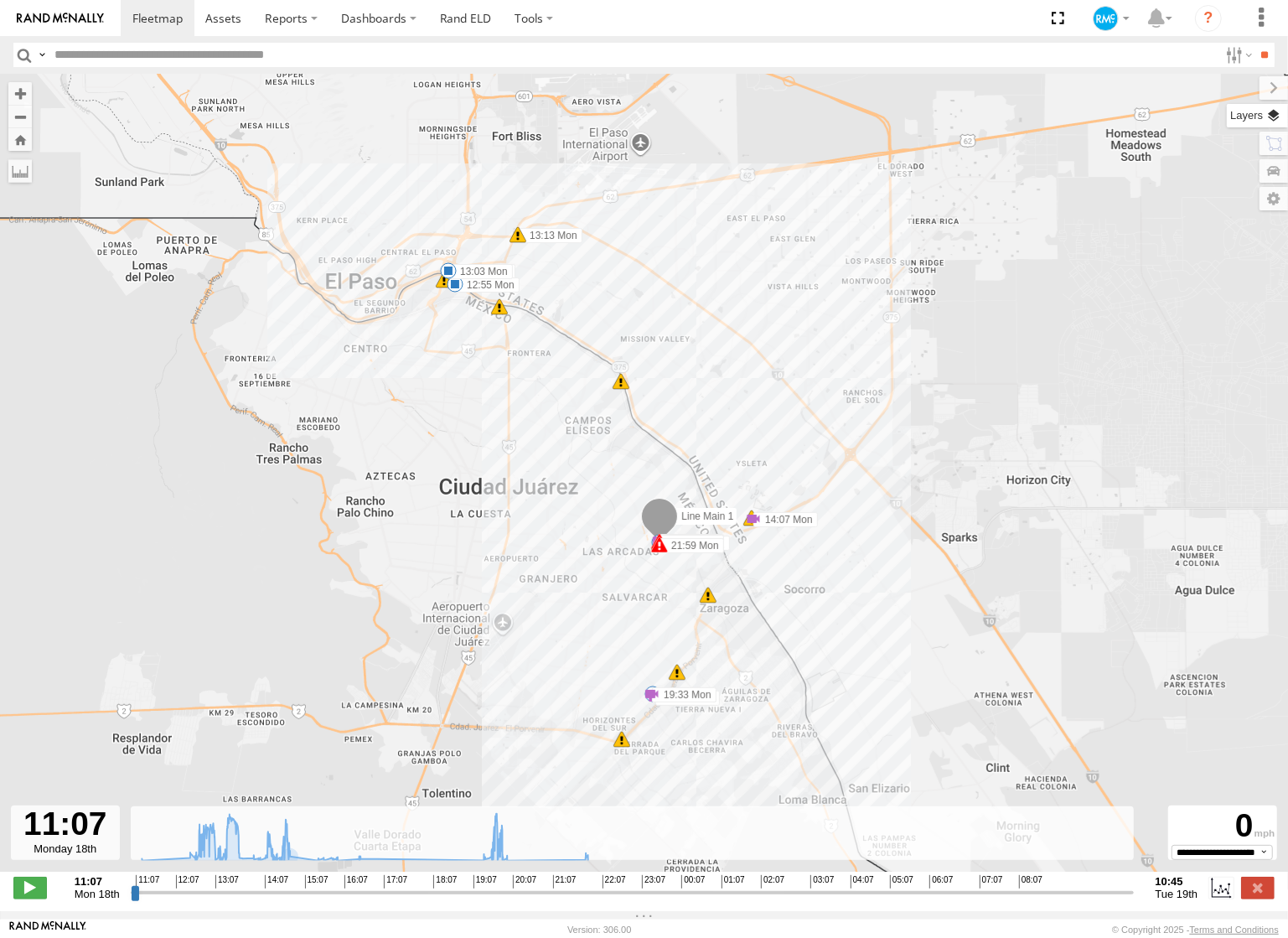
click at [1274, 116] on label at bounding box center [1257, 116] width 61 height 24
click at [0, 0] on div "Basemaps" at bounding box center [0, 0] width 0 height 0
click at [0, 0] on label at bounding box center [0, 0] width 0 height 0
click at [0, 0] on span "Grayscale" at bounding box center [0, 0] width 0 height 0
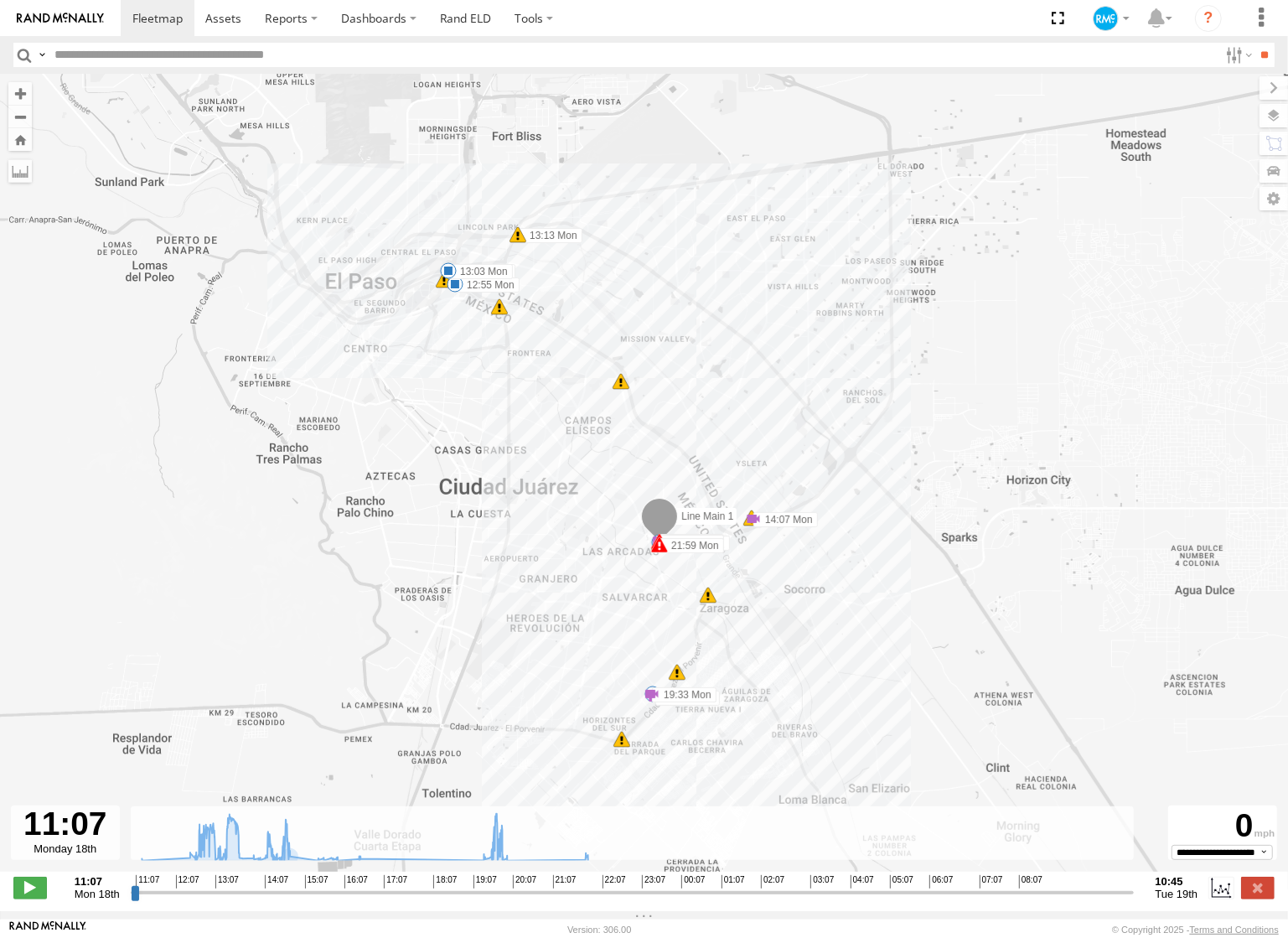
click at [0, 0] on span "Satellite" at bounding box center [0, 0] width 0 height 0
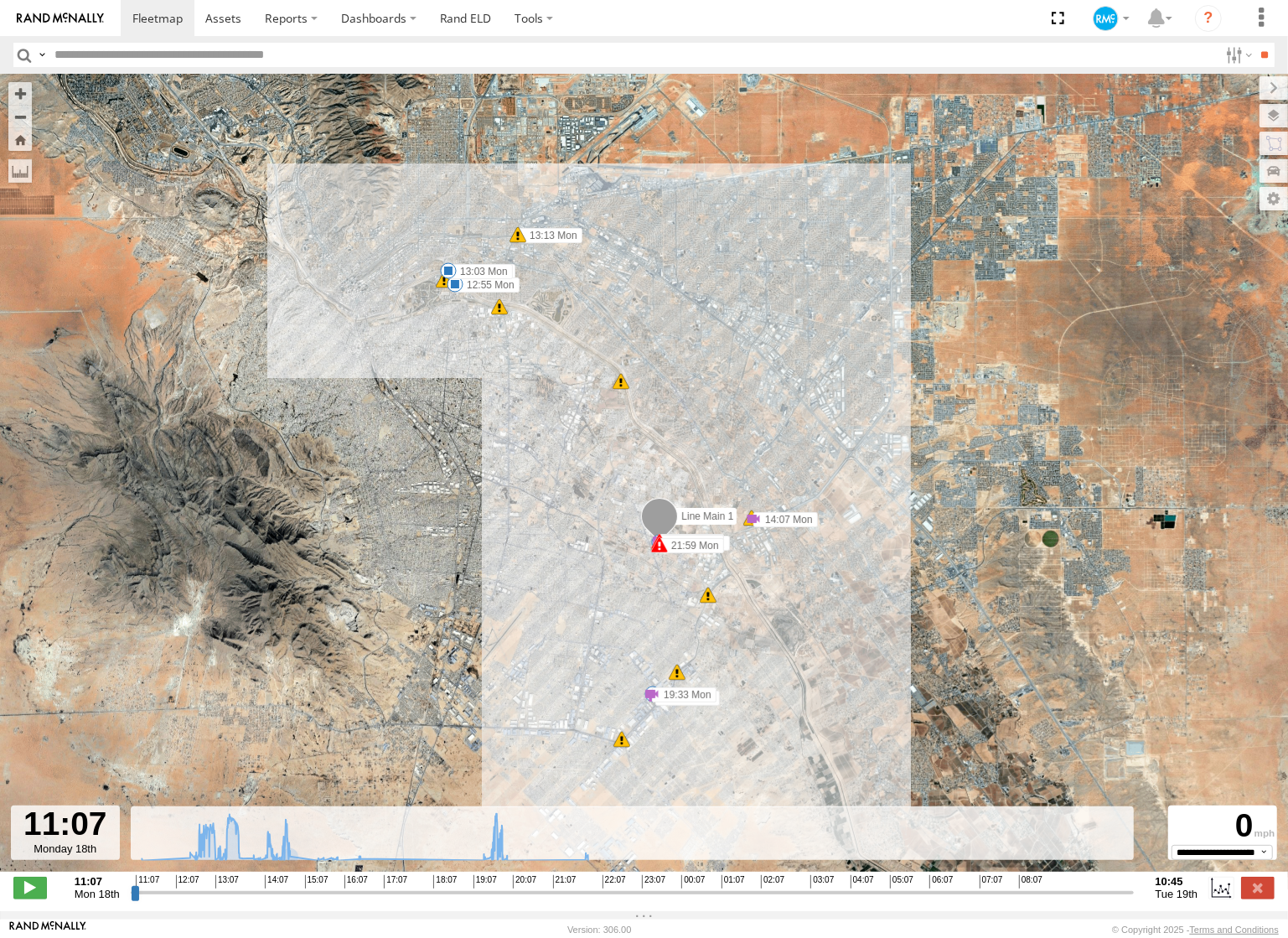
click at [0, 0] on span "Roadmap" at bounding box center [0, 0] width 0 height 0
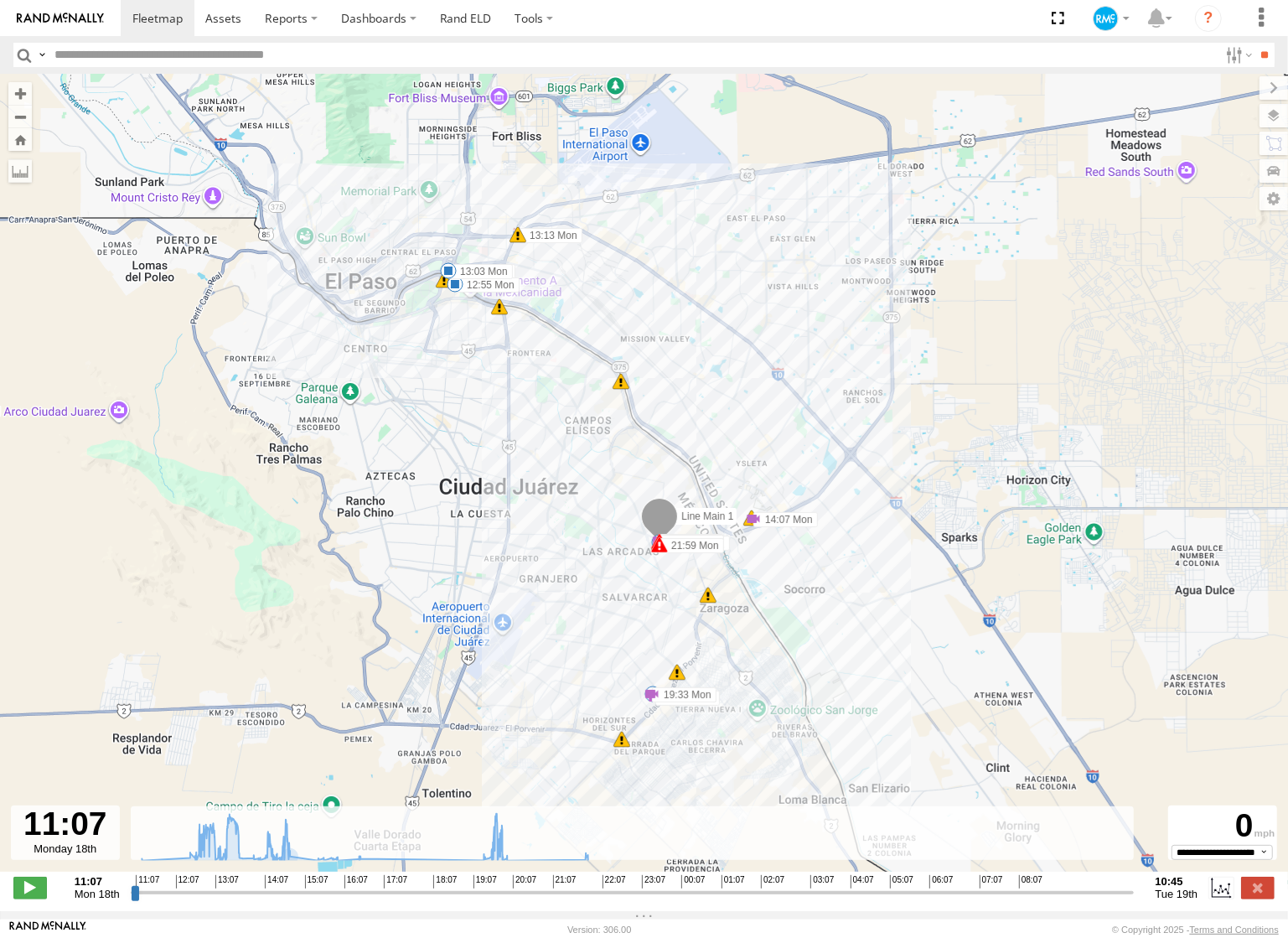
click at [0, 0] on span "Grayscale" at bounding box center [0, 0] width 0 height 0
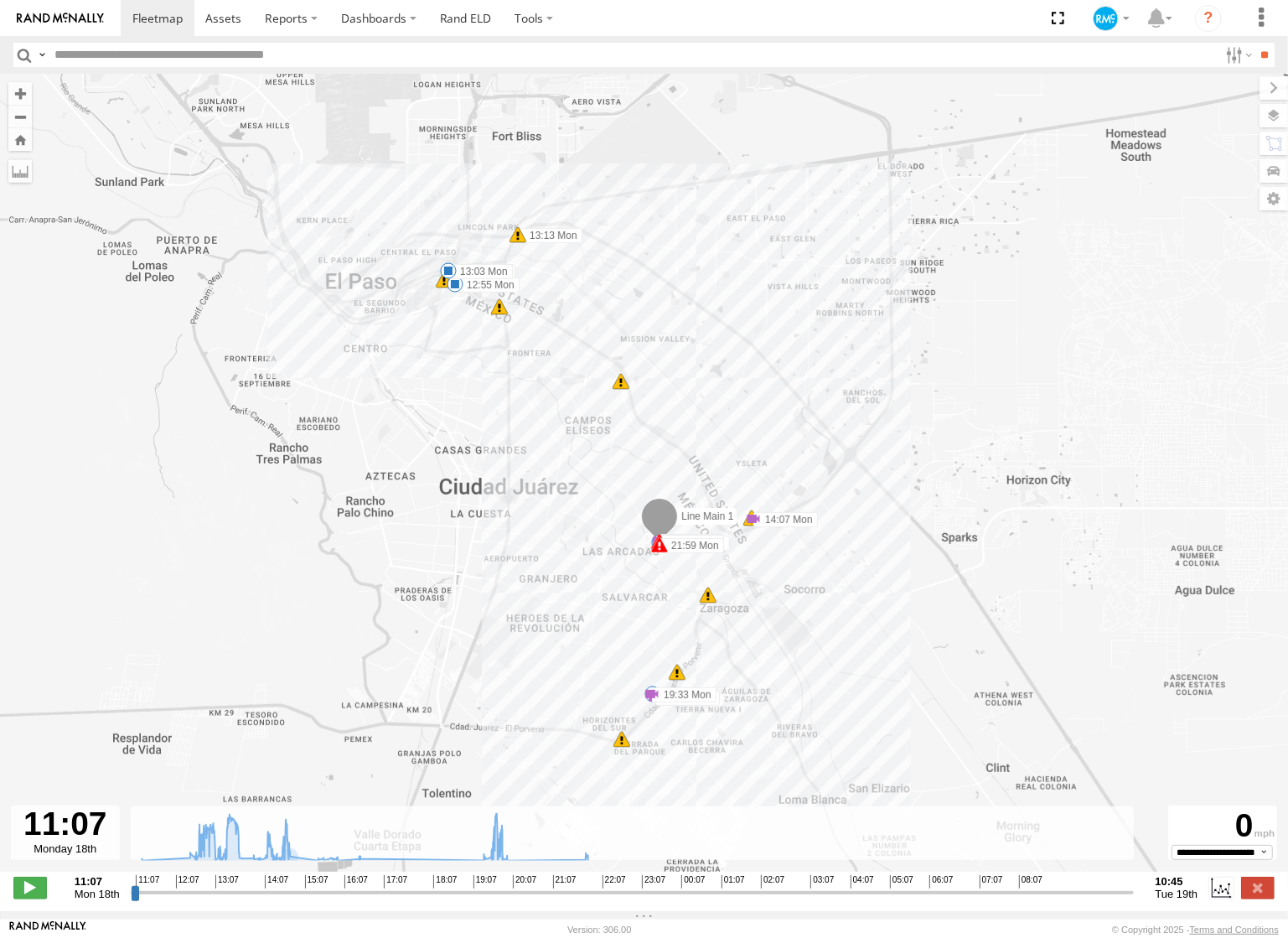
click at [0, 0] on span "Default" at bounding box center [0, 0] width 0 height 0
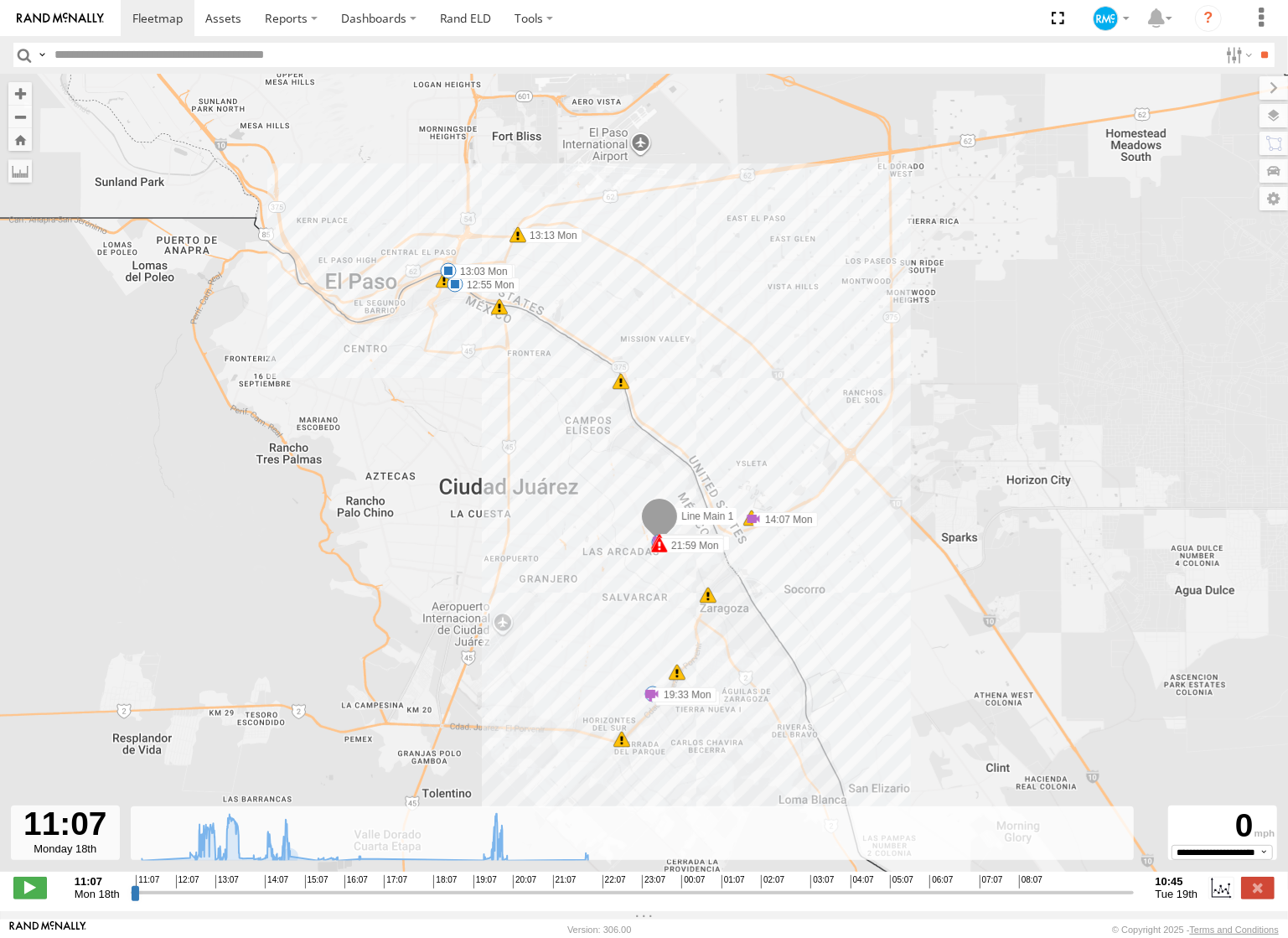
click at [0, 0] on span "Grayscale" at bounding box center [0, 0] width 0 height 0
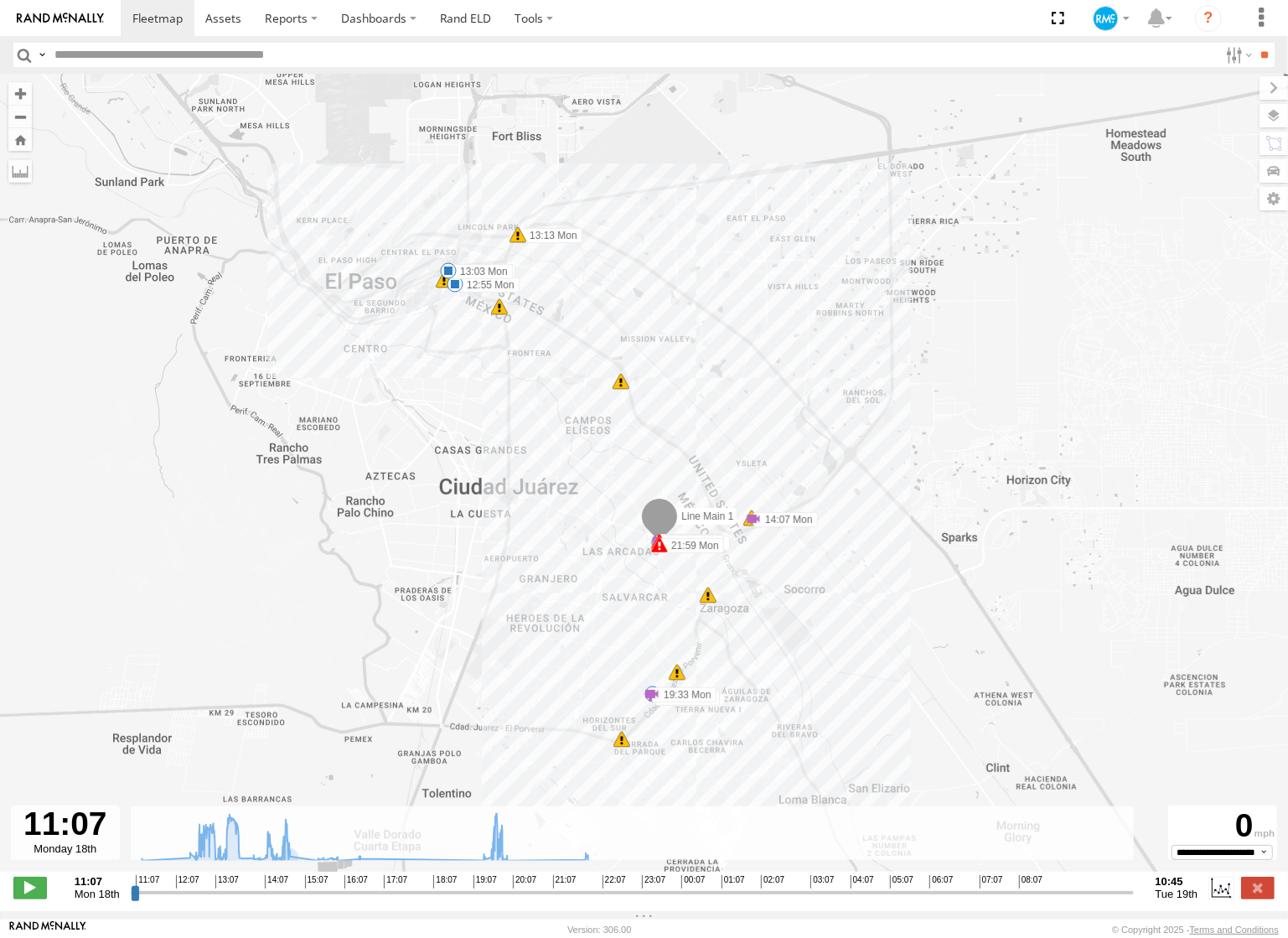
click at [0, 0] on label at bounding box center [0, 0] width 0 height 0
click at [0, 0] on span "Traffic" at bounding box center [0, 0] width 0 height 0
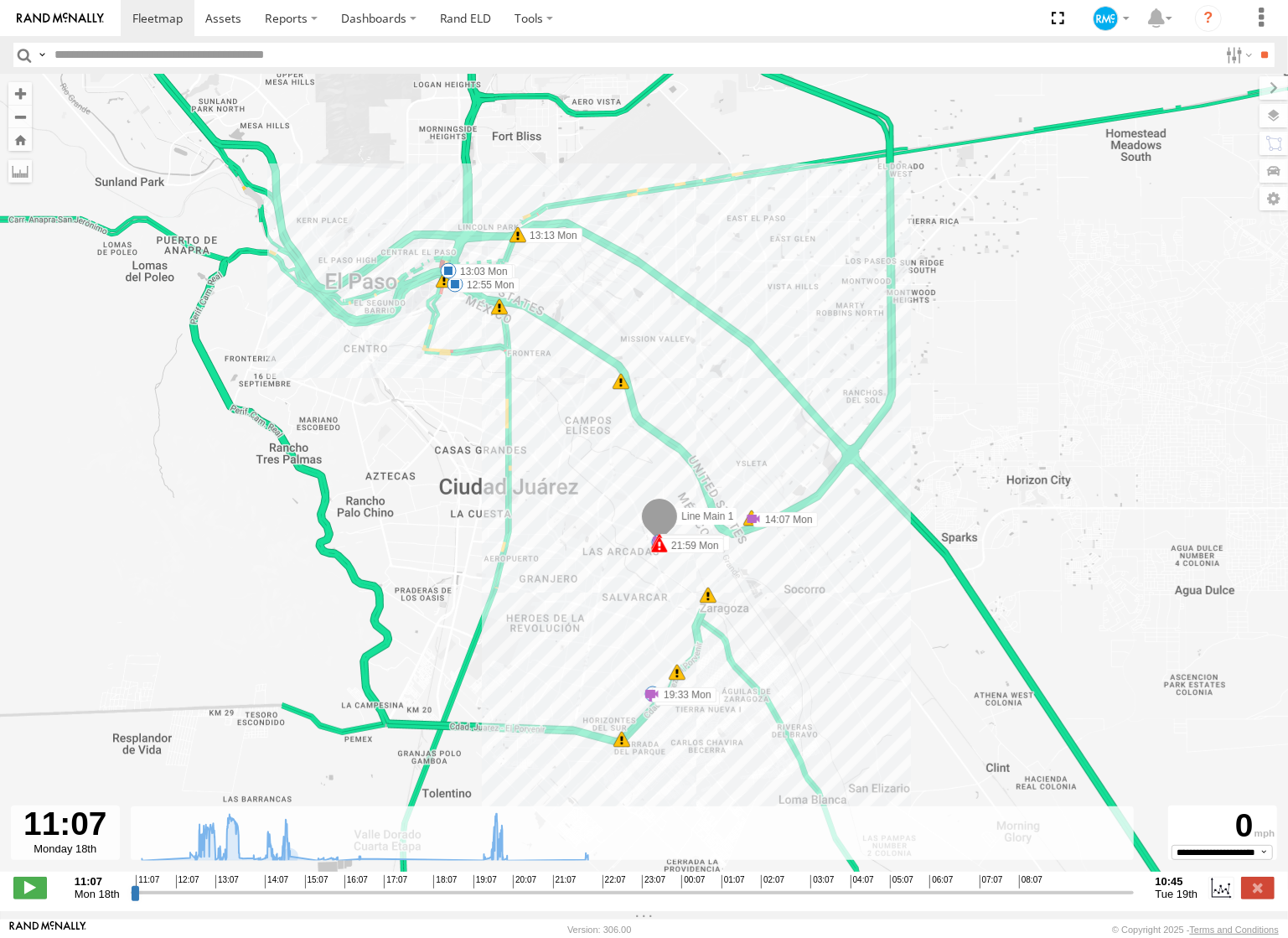
click at [0, 0] on span "Traffic" at bounding box center [0, 0] width 0 height 0
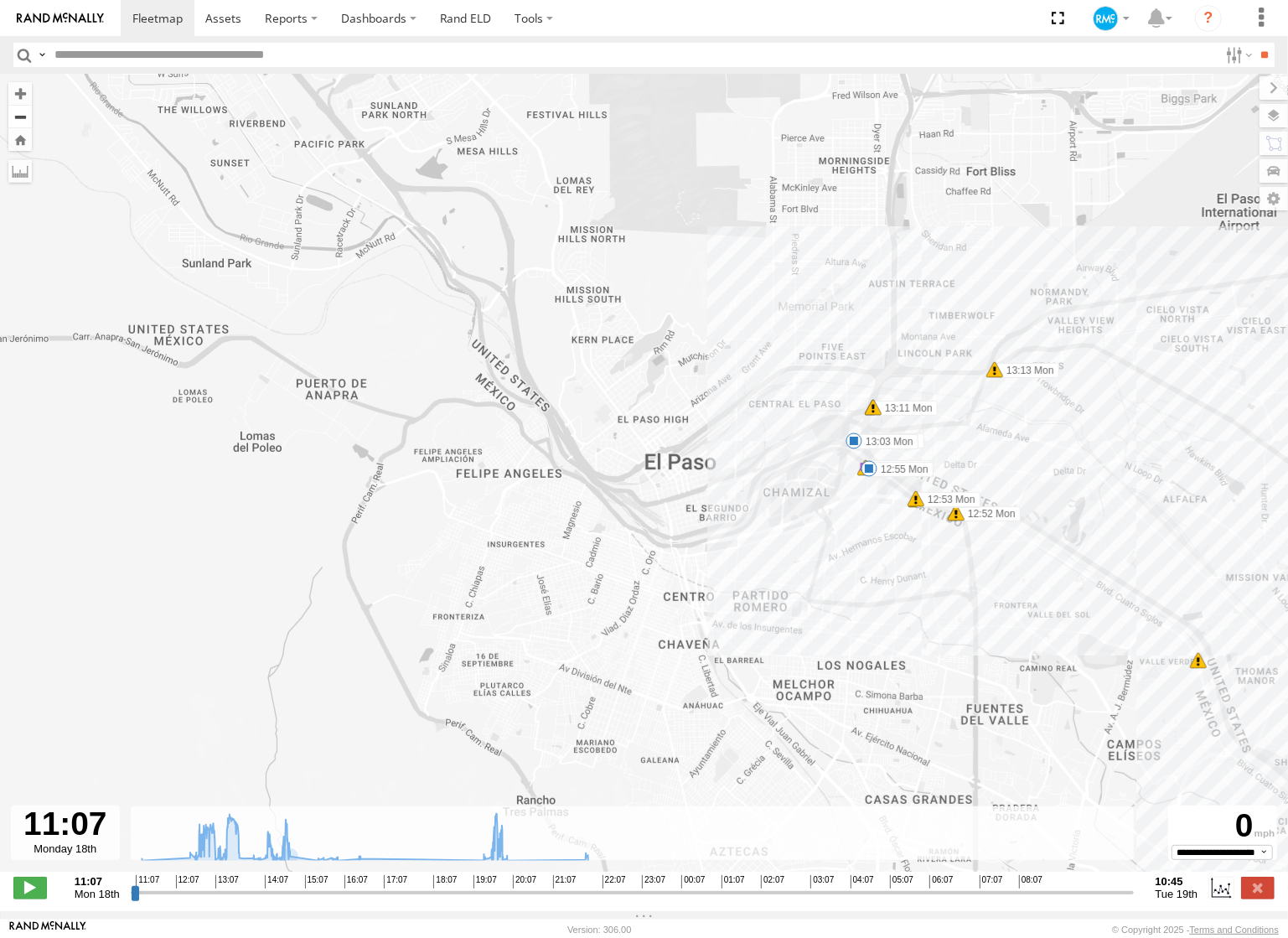
click at [21, 115] on button "Zoom out" at bounding box center [20, 116] width 24 height 24
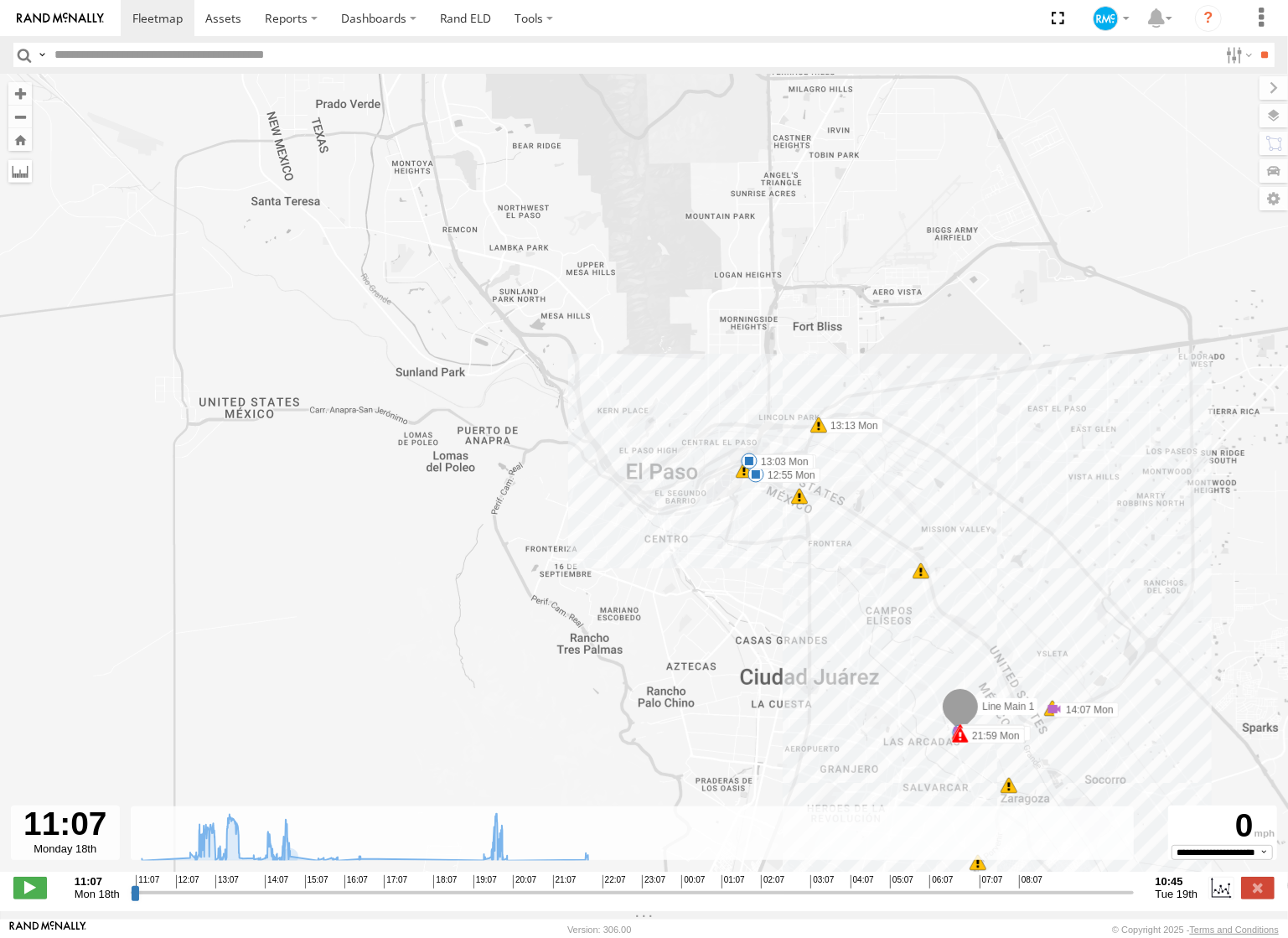
click at [22, 173] on label at bounding box center [20, 171] width 24 height 24
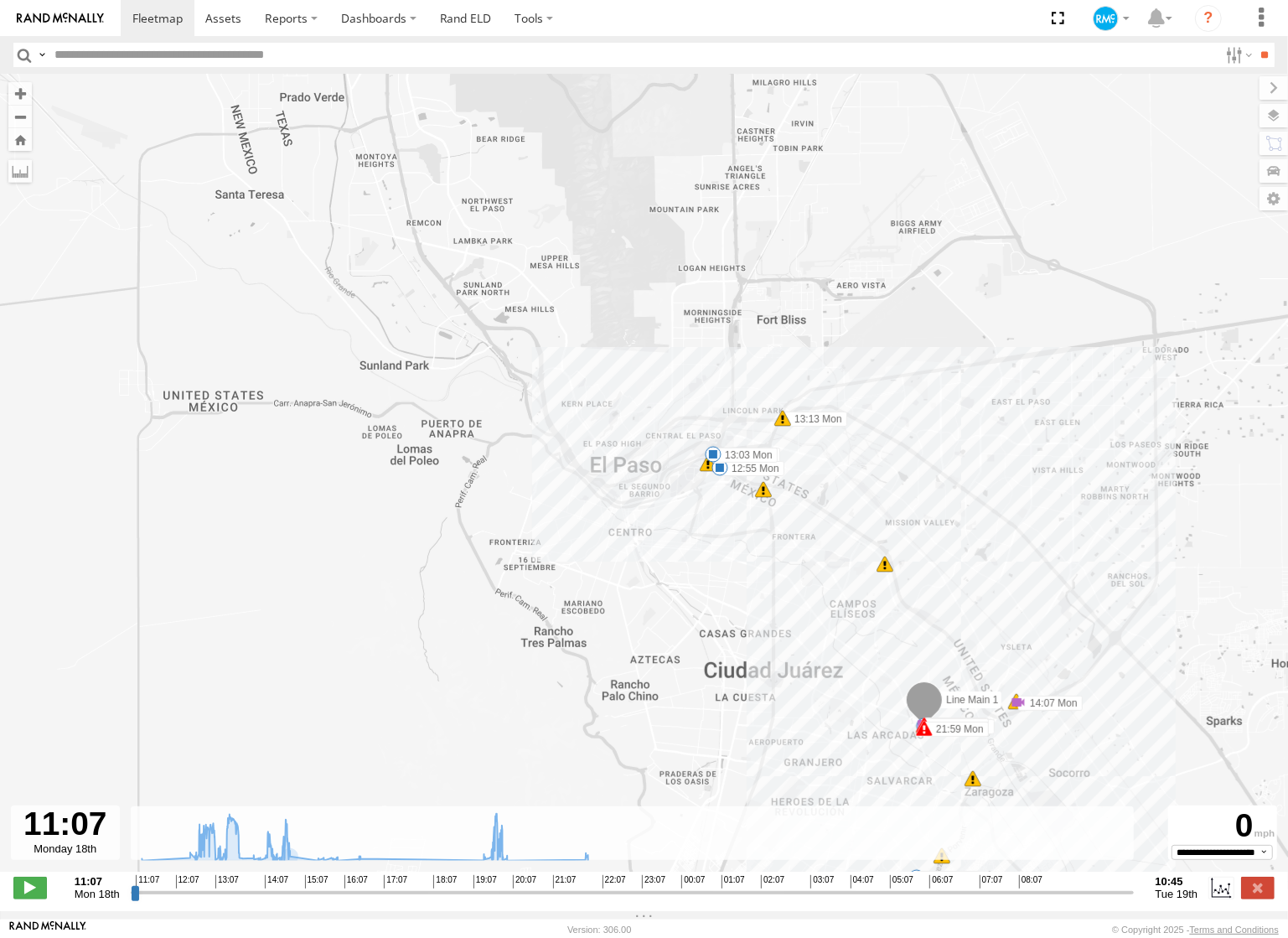
drag, startPoint x: 260, startPoint y: 202, endPoint x: 148, endPoint y: 188, distance: 112.9
click at [217, 197] on div "Line Main 1 19:55 Mon 21:59 Mon 21:59 Mon 12:55 Mon 13:03 Mon 13:13 Mon 12:18 M…" at bounding box center [644, 481] width 1288 height 816
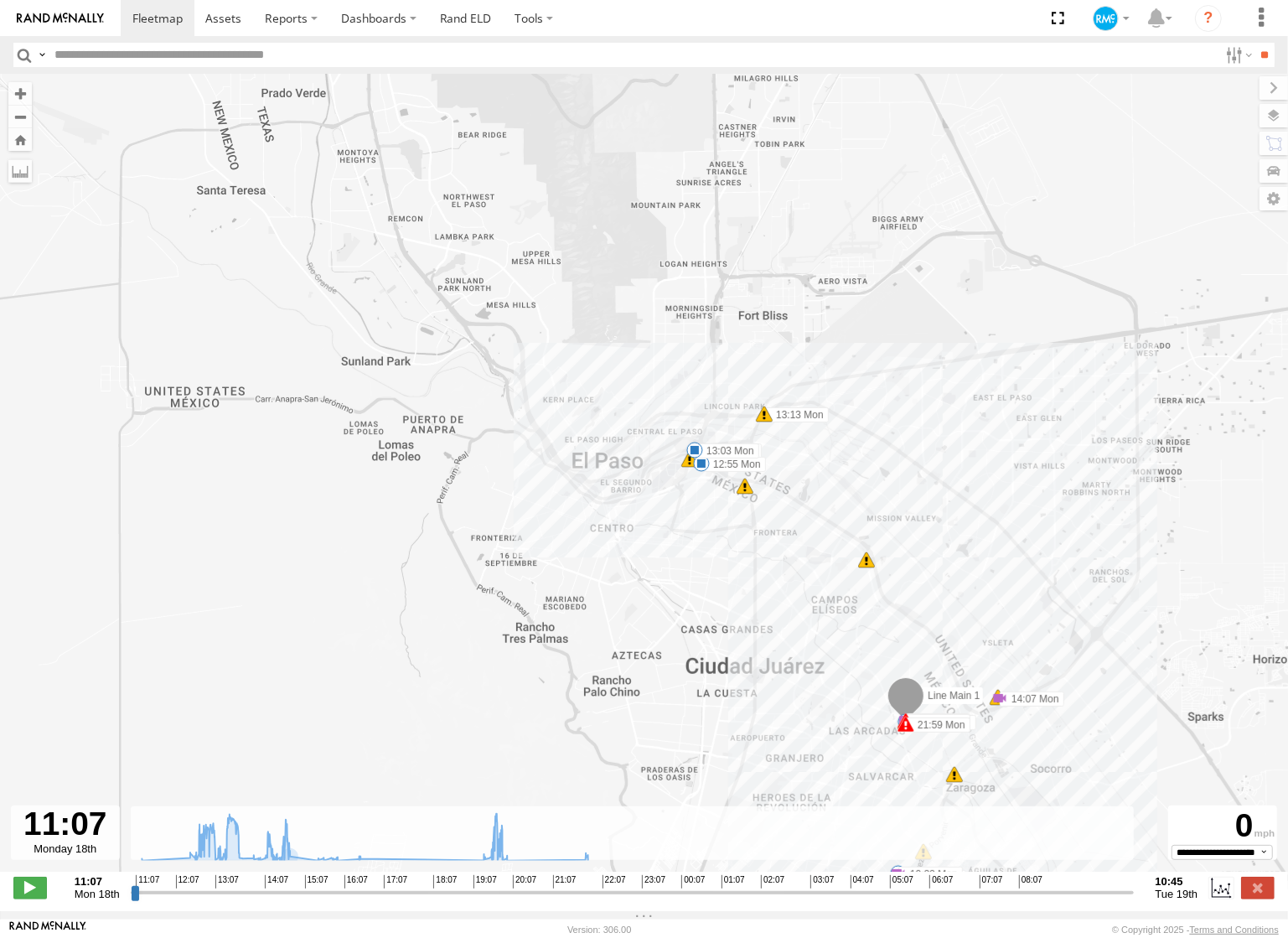
click at [0, 0] on label at bounding box center [0, 0] width 0 height 0
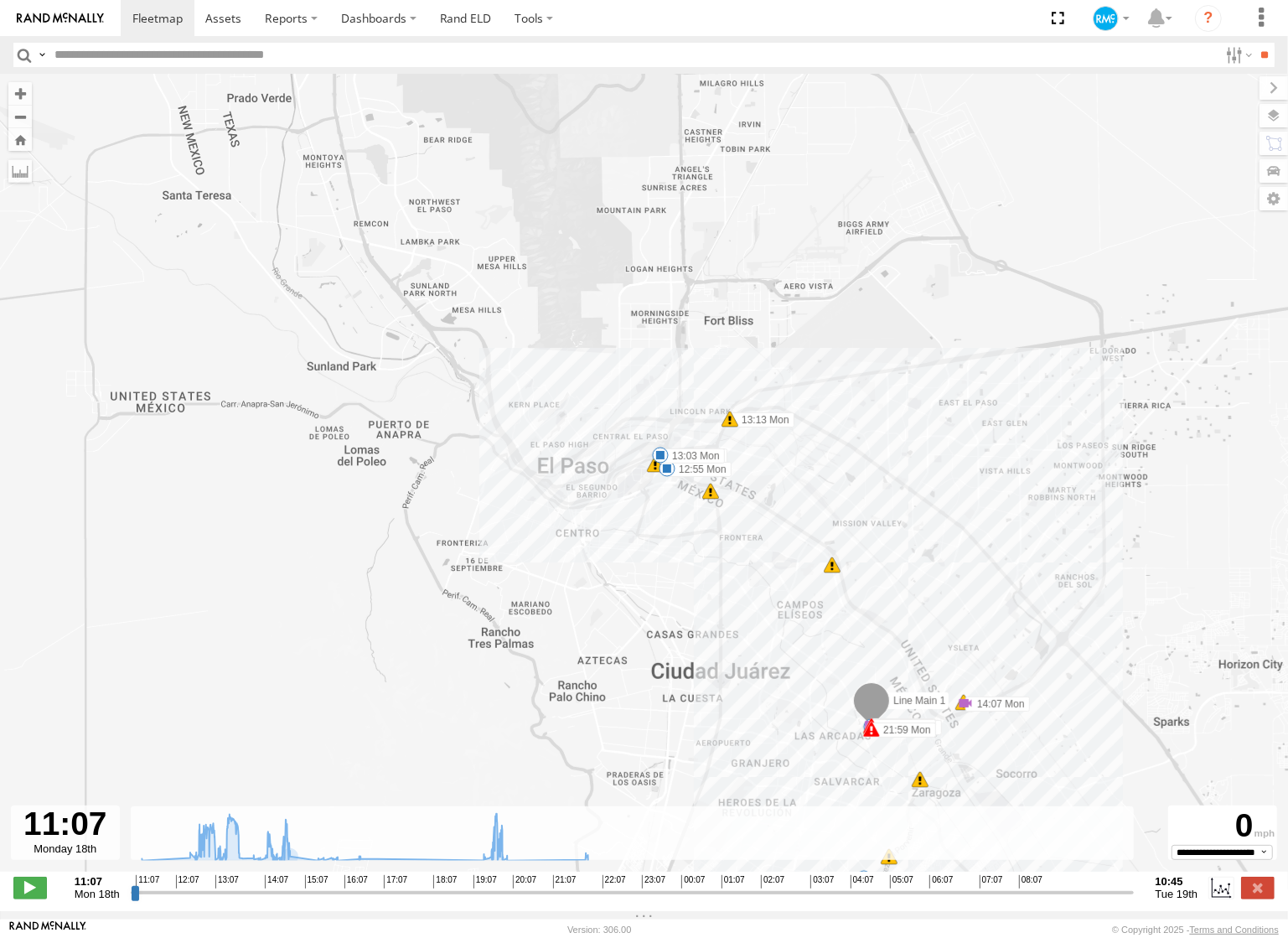
drag, startPoint x: 260, startPoint y: 208, endPoint x: 175, endPoint y: 200, distance: 85.4
click at [225, 214] on div "Line Main 1 19:55 Mon 21:59 Mon 21:59 Mon 12:55 Mon 13:03 Mon 13:13 Mon 12:18 M…" at bounding box center [644, 481] width 1288 height 816
click at [0, 0] on label at bounding box center [0, 0] width 0 height 0
click at [27, 174] on label at bounding box center [20, 171] width 24 height 24
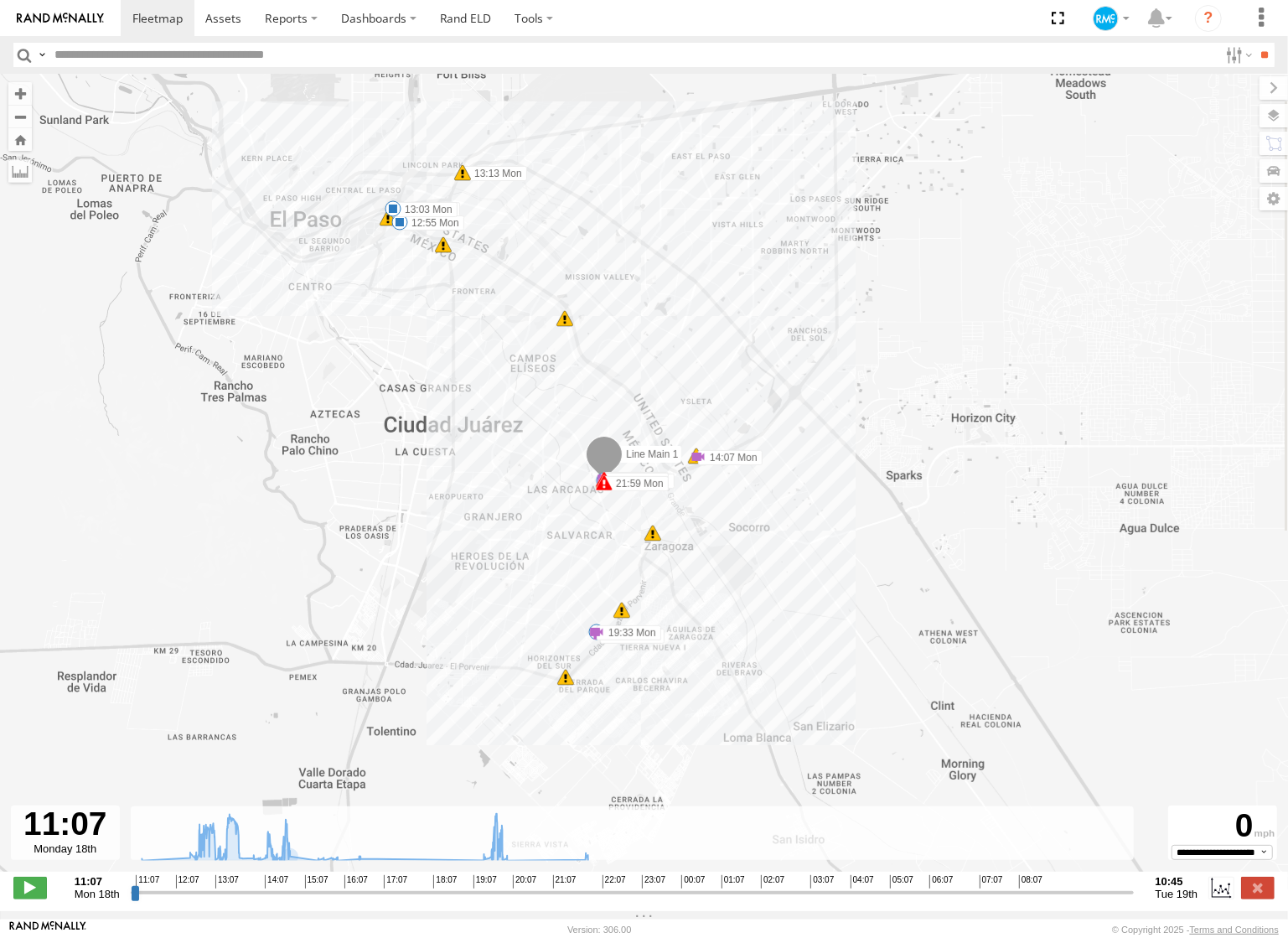
drag, startPoint x: 428, startPoint y: 308, endPoint x: 162, endPoint y: 62, distance: 362.3
click at [162, 62] on body at bounding box center [644, 469] width 1288 height 938
click at [20, 94] on button "Zoom in" at bounding box center [20, 93] width 24 height 23
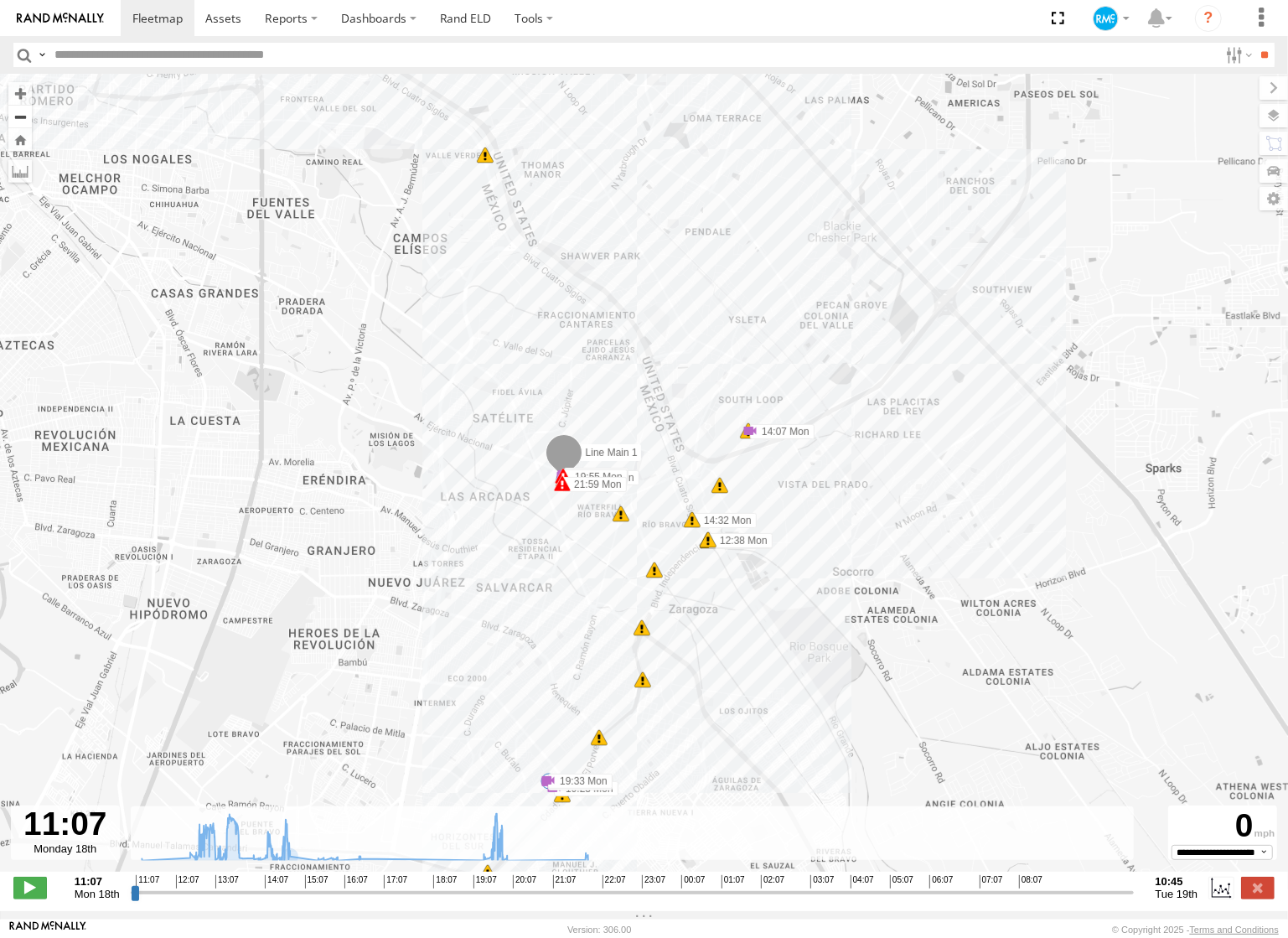
click at [21, 115] on button "Zoom out" at bounding box center [20, 116] width 24 height 24
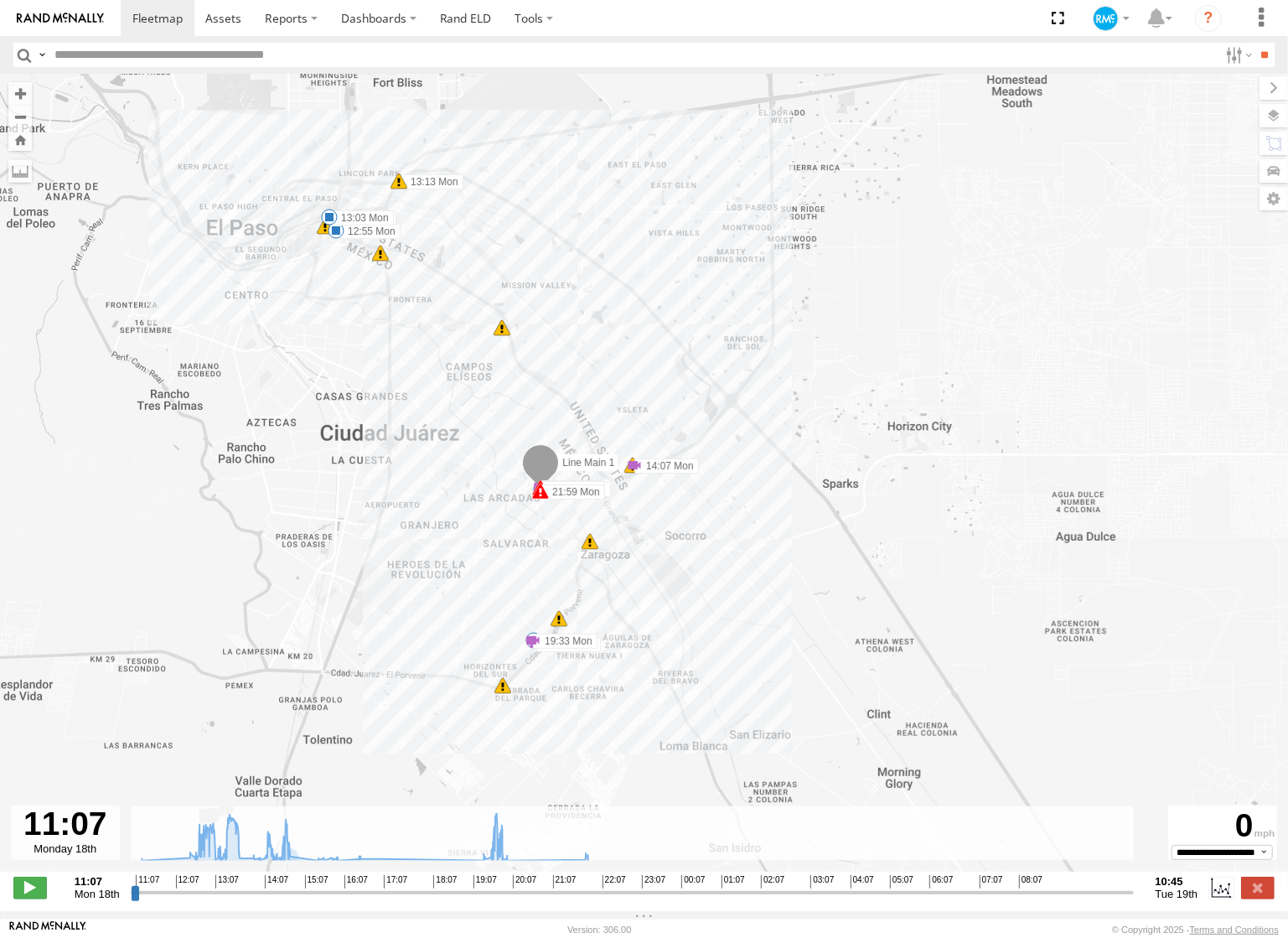
drag, startPoint x: 409, startPoint y: 363, endPoint x: 349, endPoint y: 374, distance: 61.0
click at [349, 374] on div "Line Main 1 19:55 Mon 21:59 Mon 21:59 Mon 12:55 Mon 13:03 Mon 12:58 Mon 13:06 M…" at bounding box center [644, 481] width 1288 height 816
click at [0, 0] on span "Default" at bounding box center [0, 0] width 0 height 0
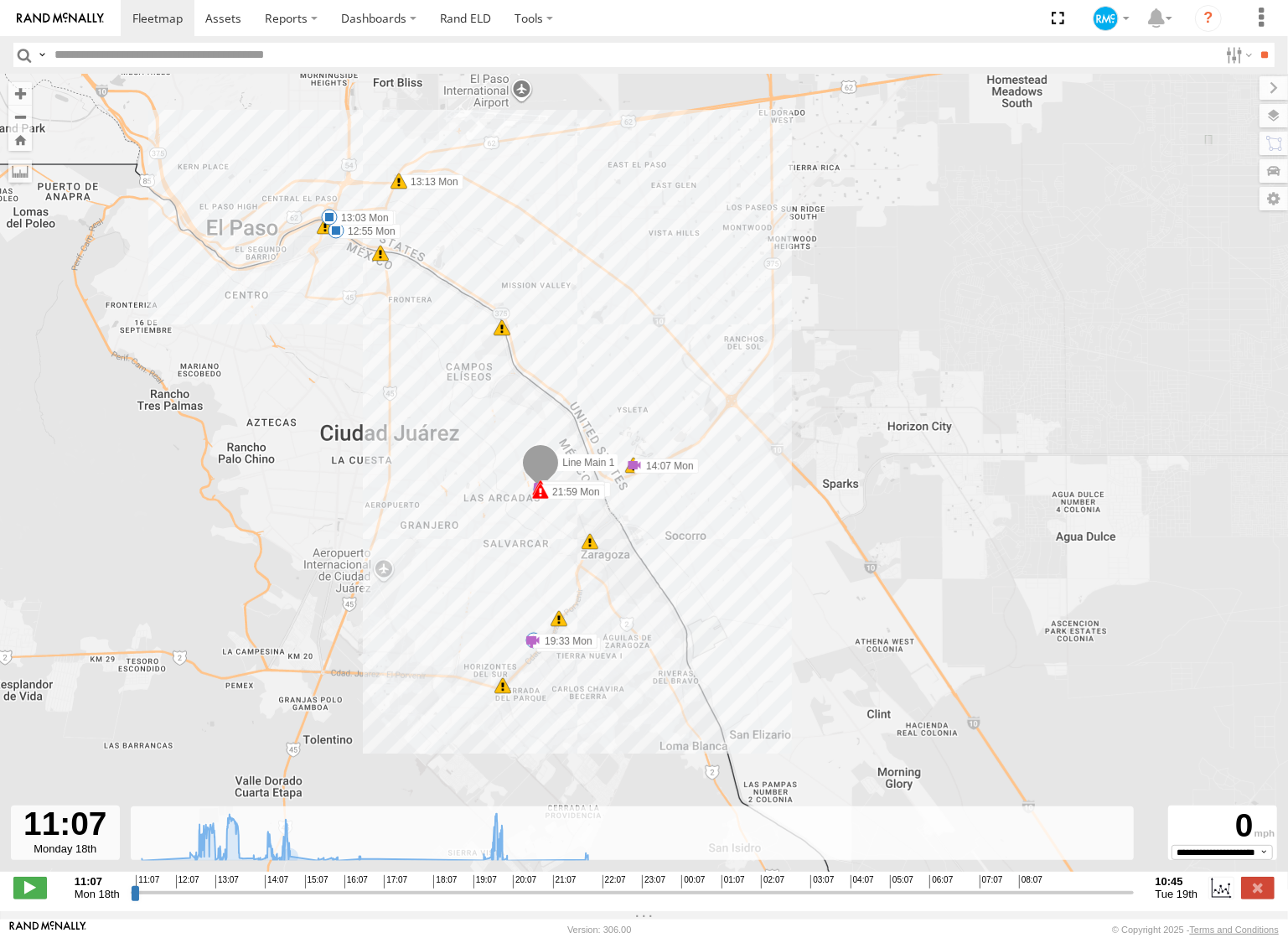
click at [0, 0] on span "Grayscale" at bounding box center [0, 0] width 0 height 0
